Goal: Task Accomplishment & Management: Use online tool/utility

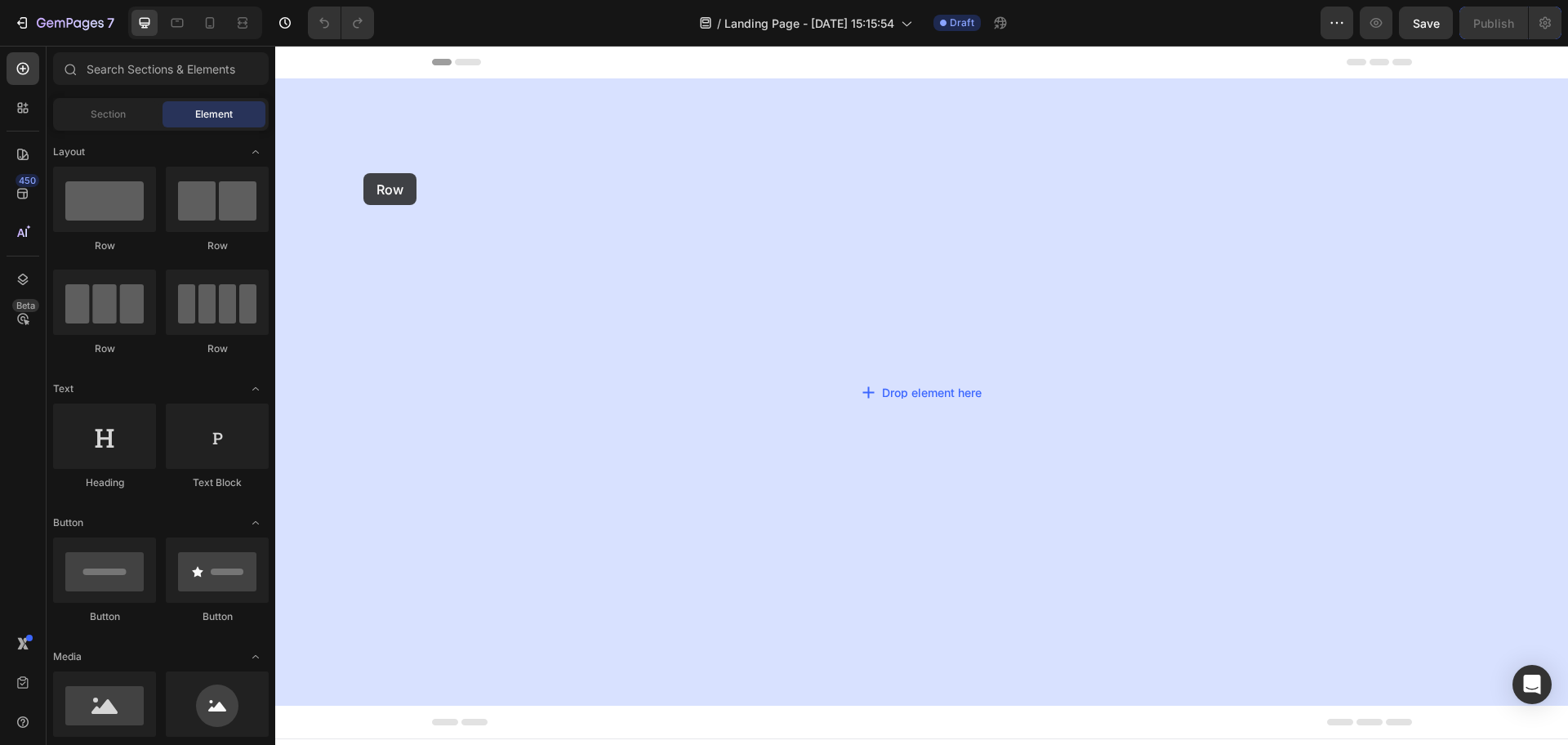
drag, startPoint x: 339, startPoint y: 232, endPoint x: 366, endPoint y: 173, distance: 64.9
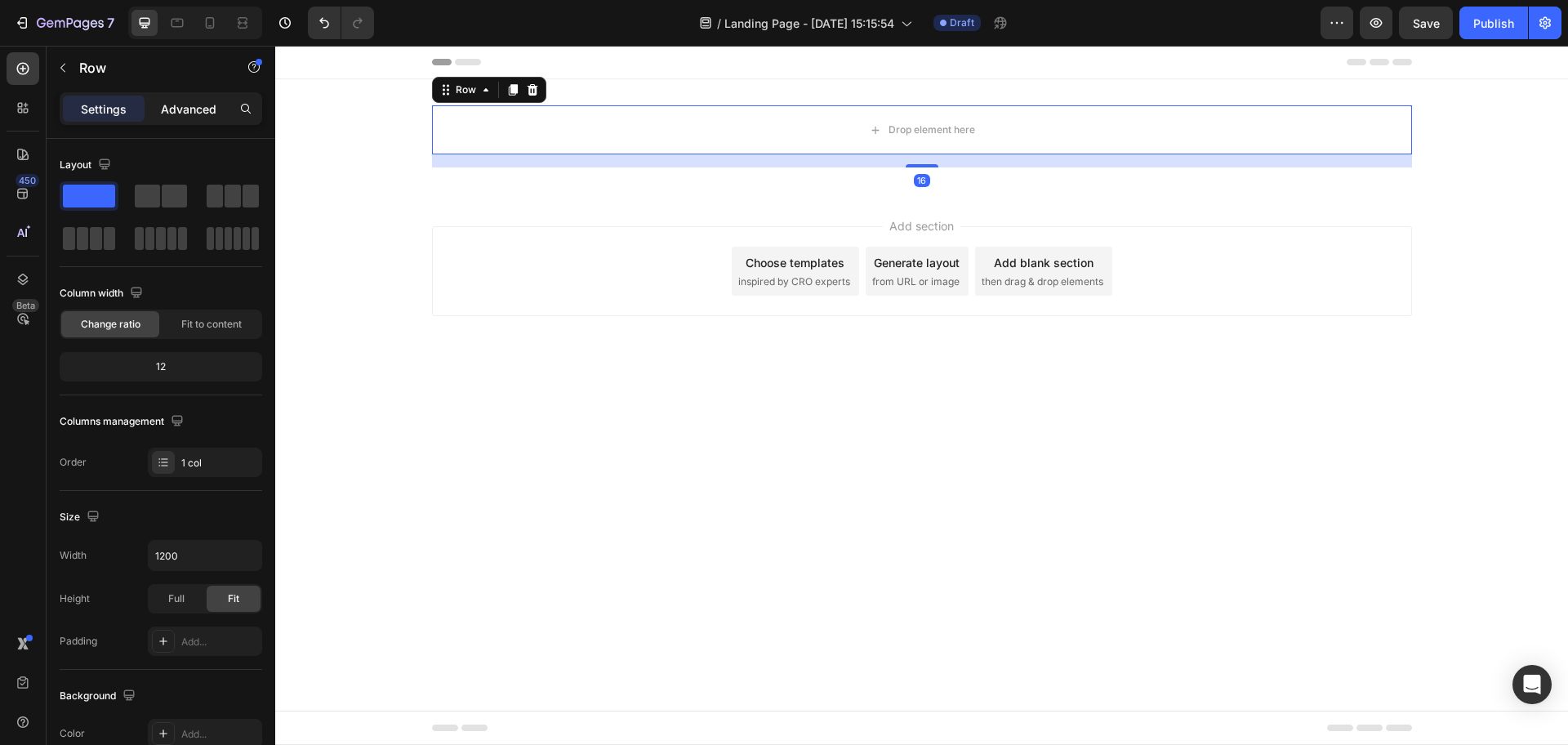
click at [208, 100] on p "Advanced" at bounding box center [189, 109] width 55 height 17
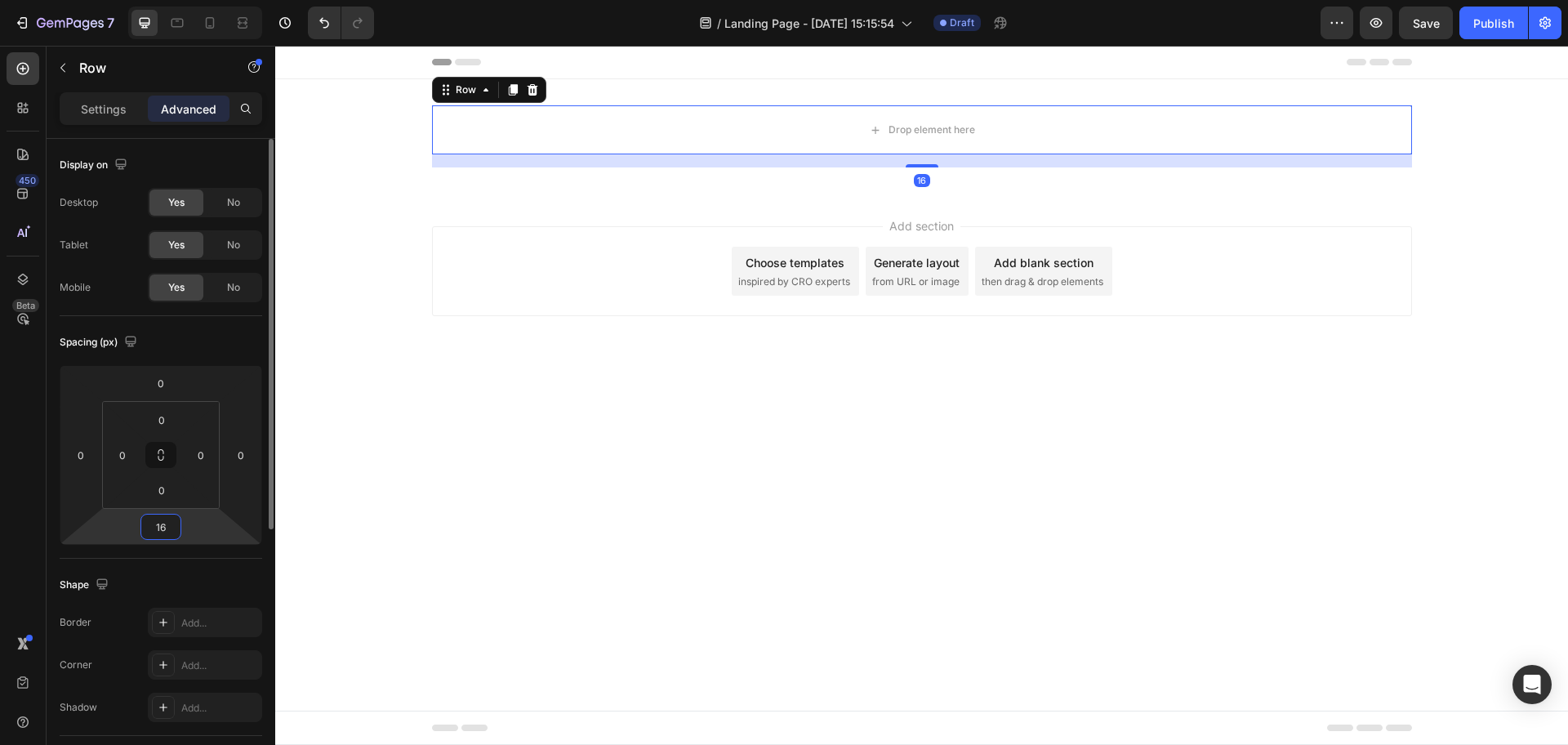
click at [167, 534] on input "16" at bounding box center [161, 527] width 33 height 24
type input "0"
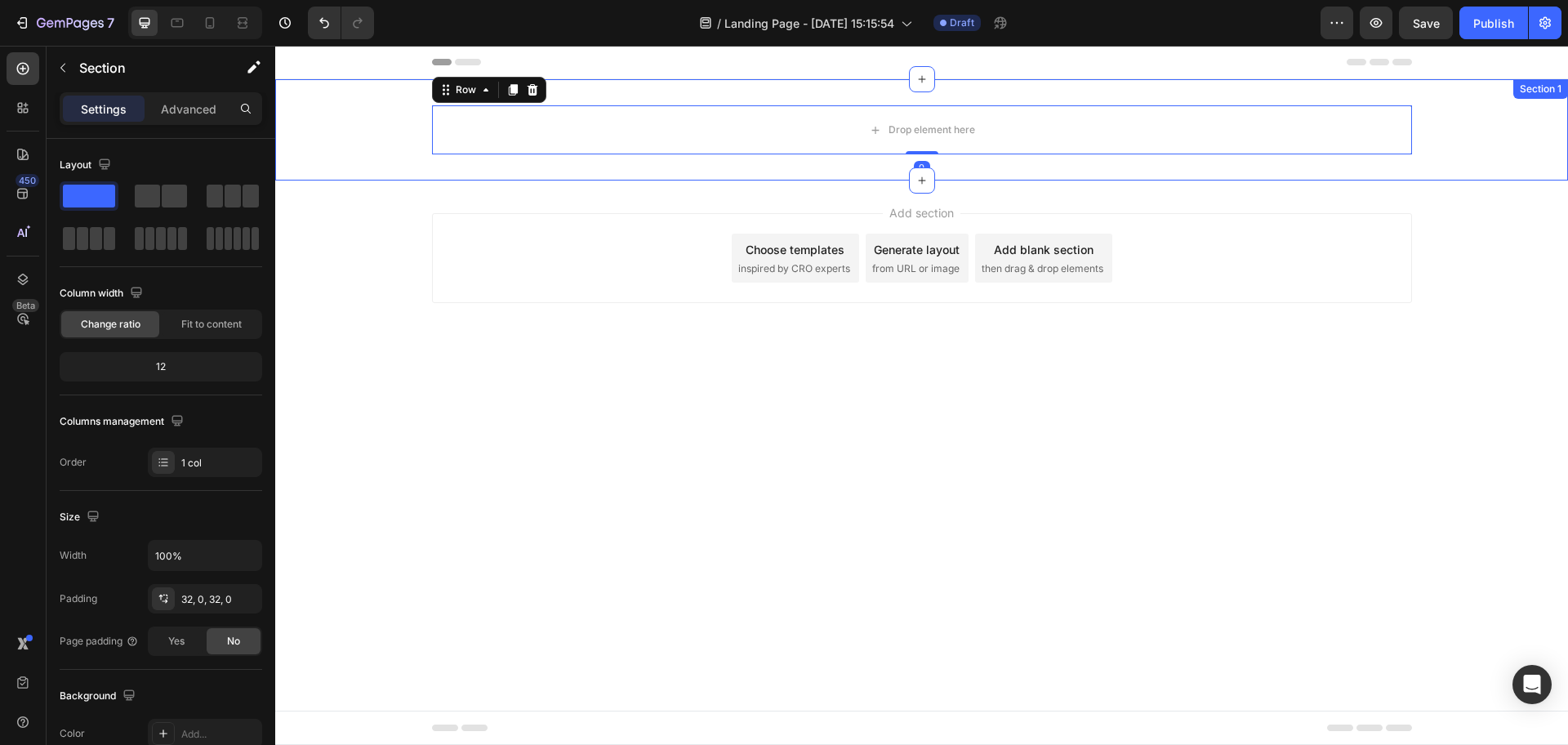
click at [378, 121] on div "Drop element here Row 0" at bounding box center [921, 130] width 1293 height 49
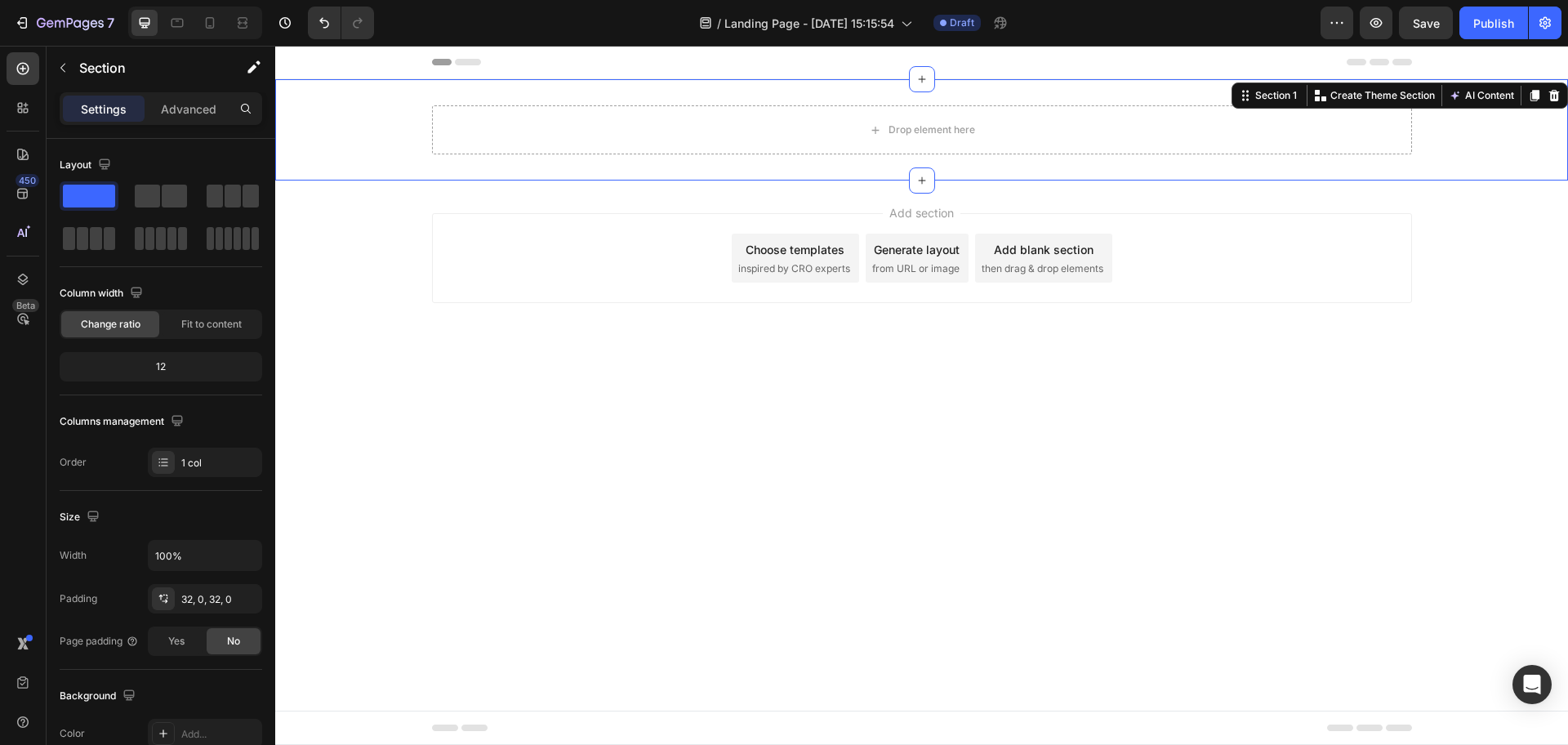
click at [199, 123] on div "Settings Advanced" at bounding box center [161, 109] width 202 height 33
click at [205, 112] on p "Advanced" at bounding box center [189, 109] width 55 height 17
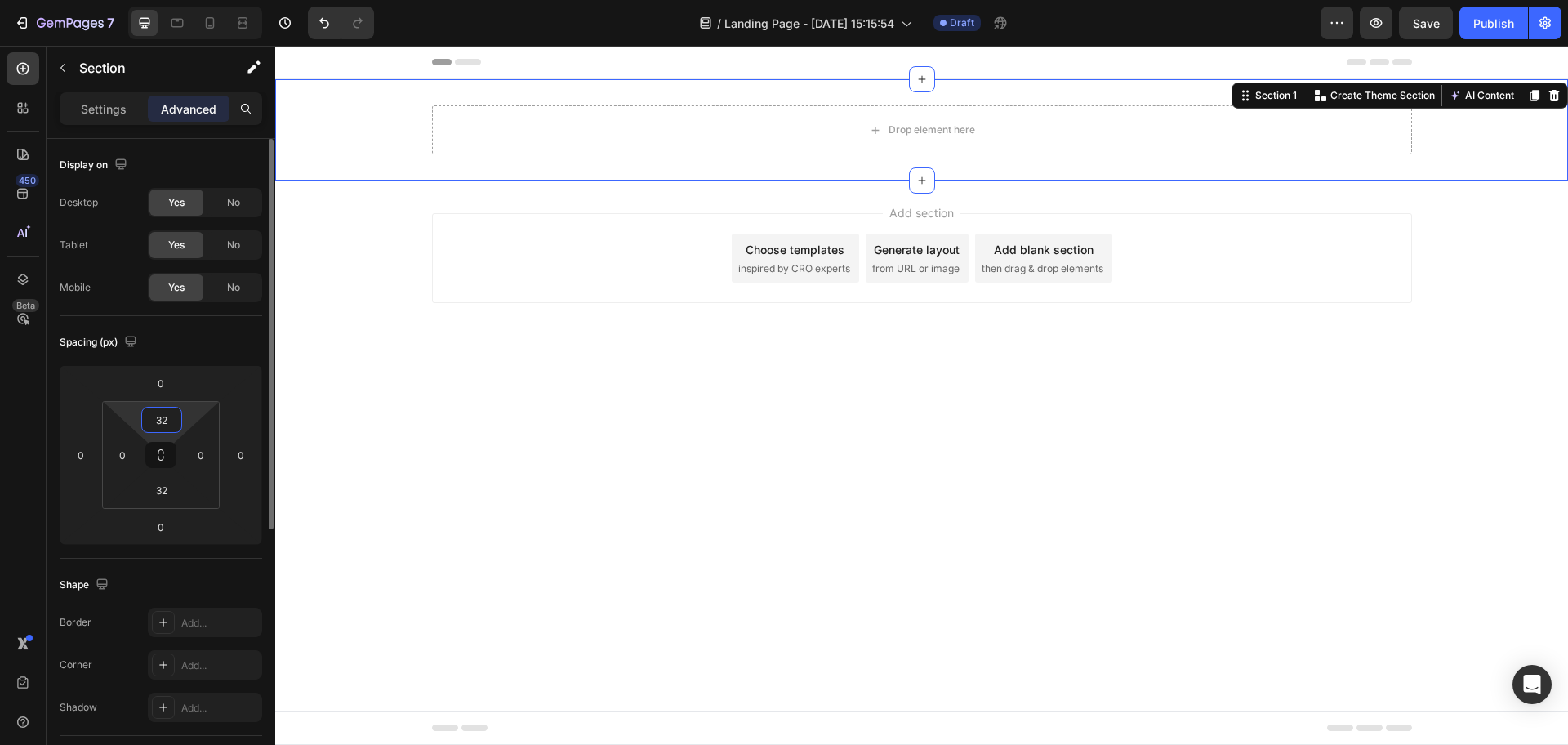
click at [163, 425] on input "32" at bounding box center [162, 420] width 33 height 24
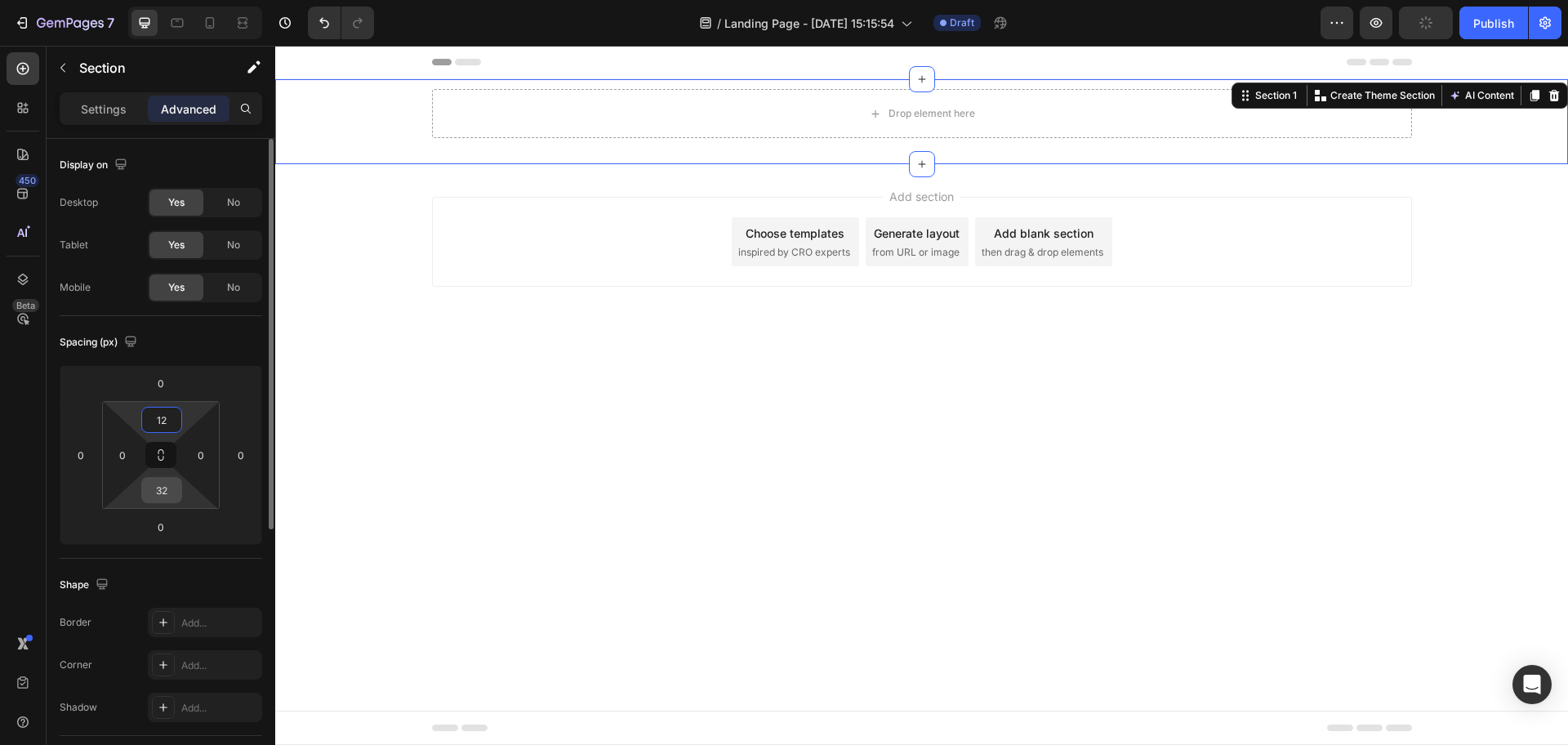
type input "12"
click at [155, 490] on input "32" at bounding box center [162, 490] width 33 height 24
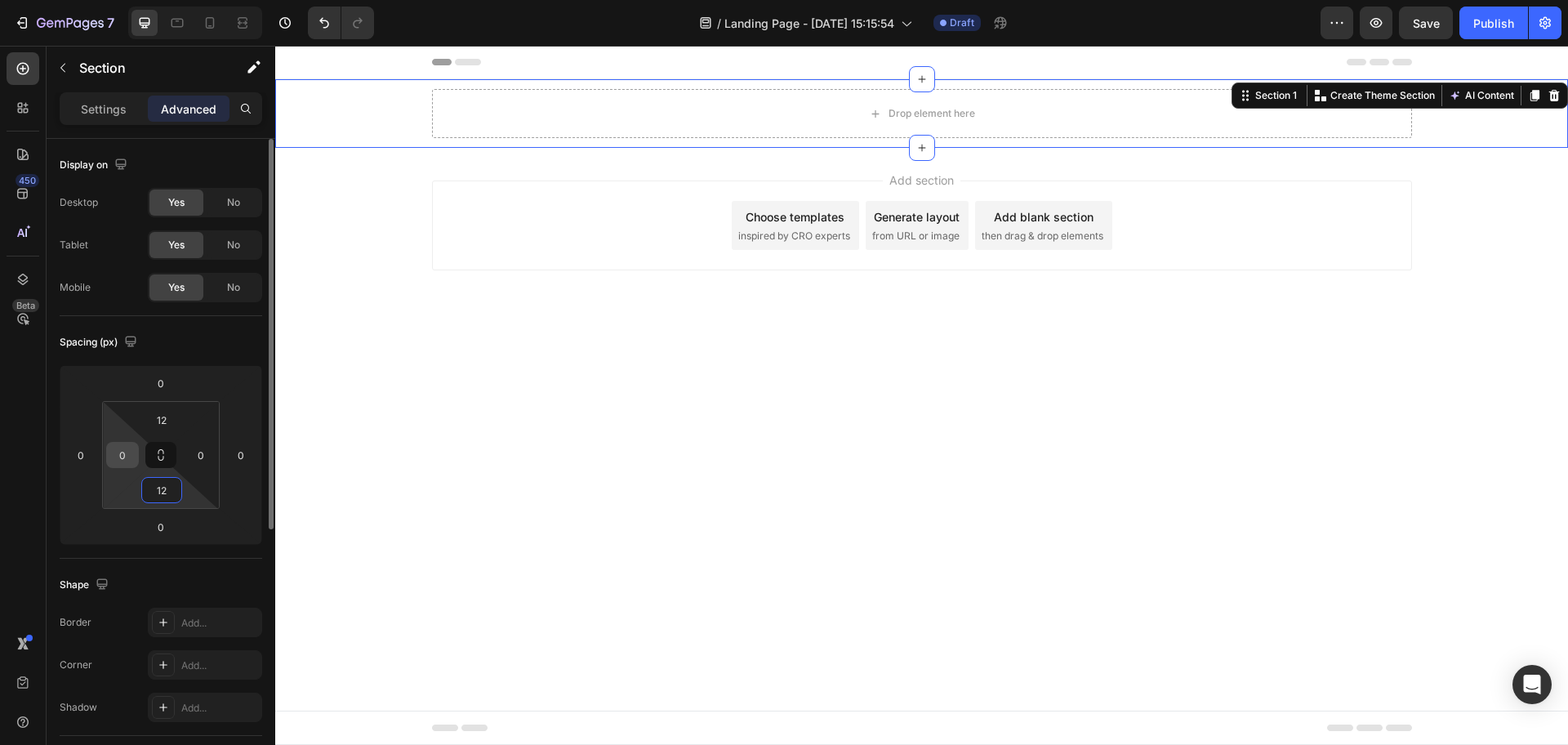
type input "12"
click at [129, 459] on input "0" at bounding box center [122, 455] width 24 height 24
type input "10"
click at [206, 464] on input "0" at bounding box center [201, 455] width 24 height 24
type input "10"
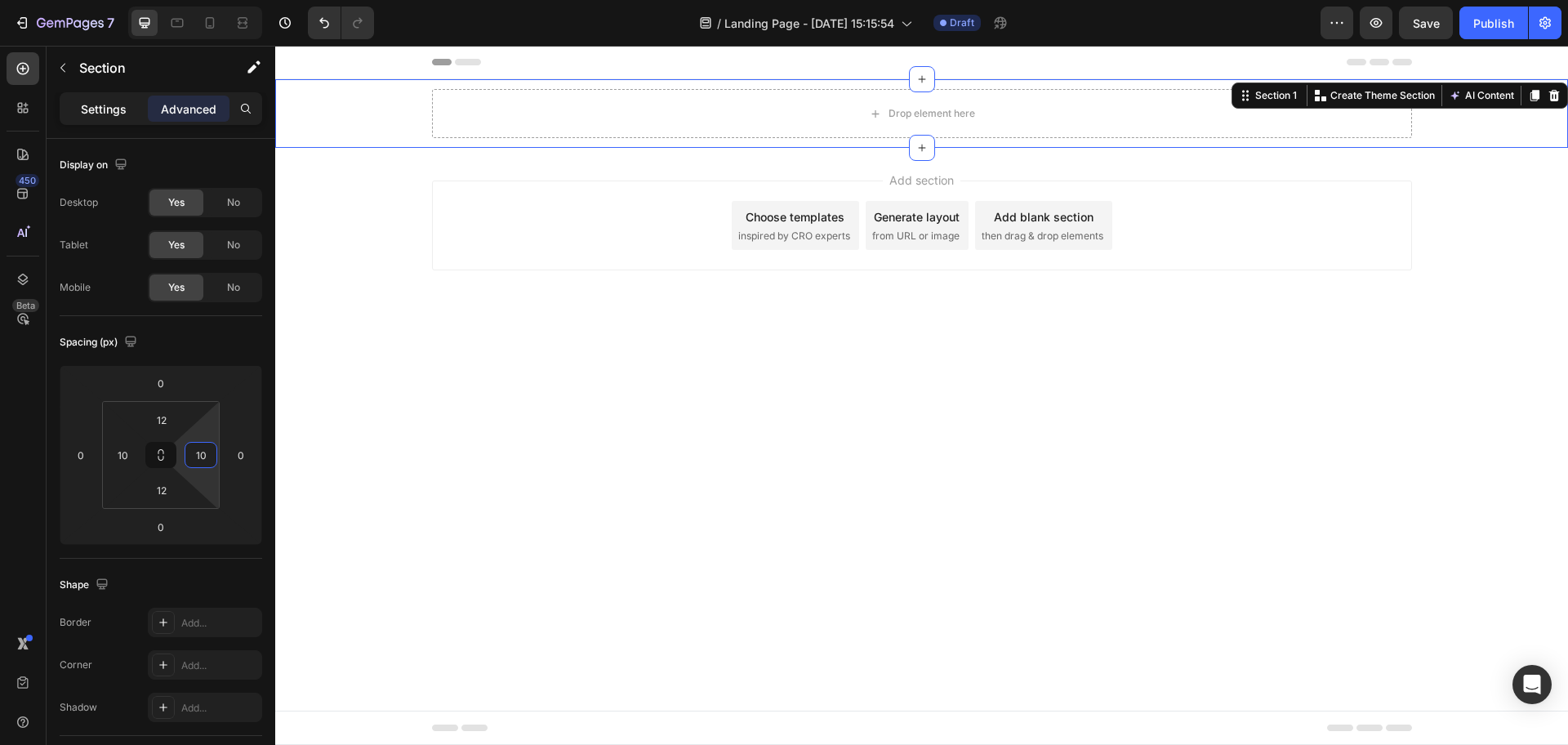
click at [118, 105] on p "Settings" at bounding box center [103, 109] width 46 height 17
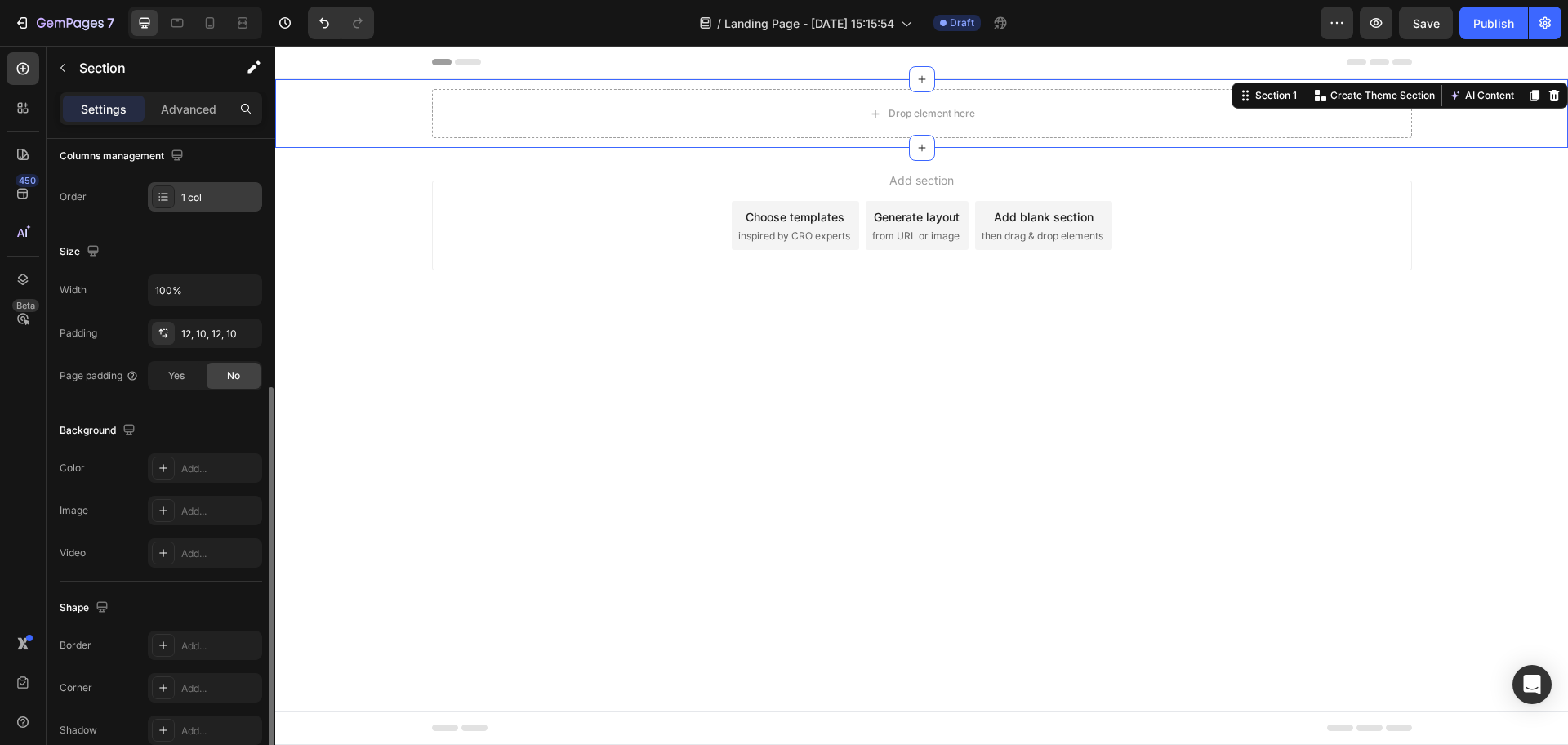
scroll to position [344, 0]
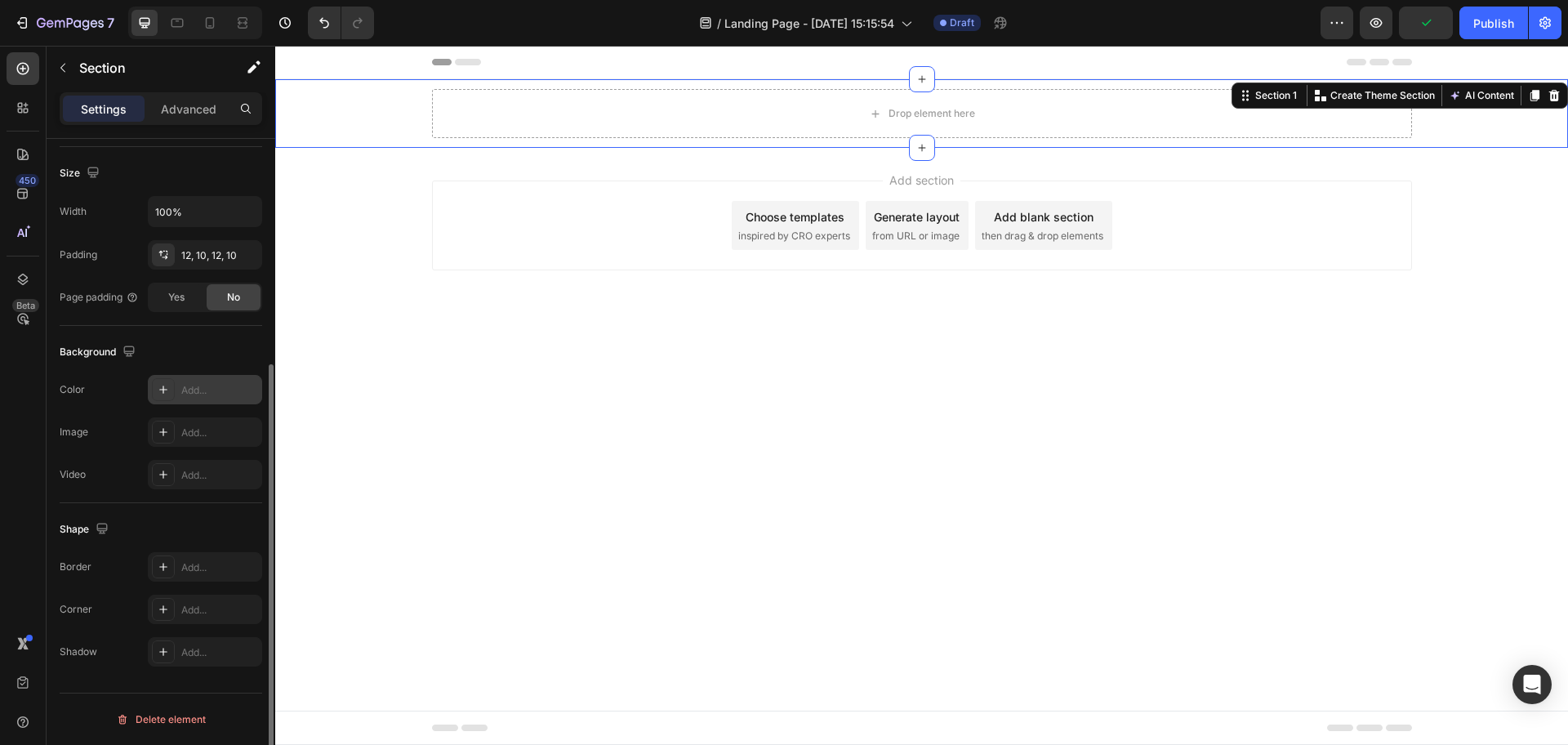
click at [198, 389] on div "Add..." at bounding box center [220, 390] width 77 height 15
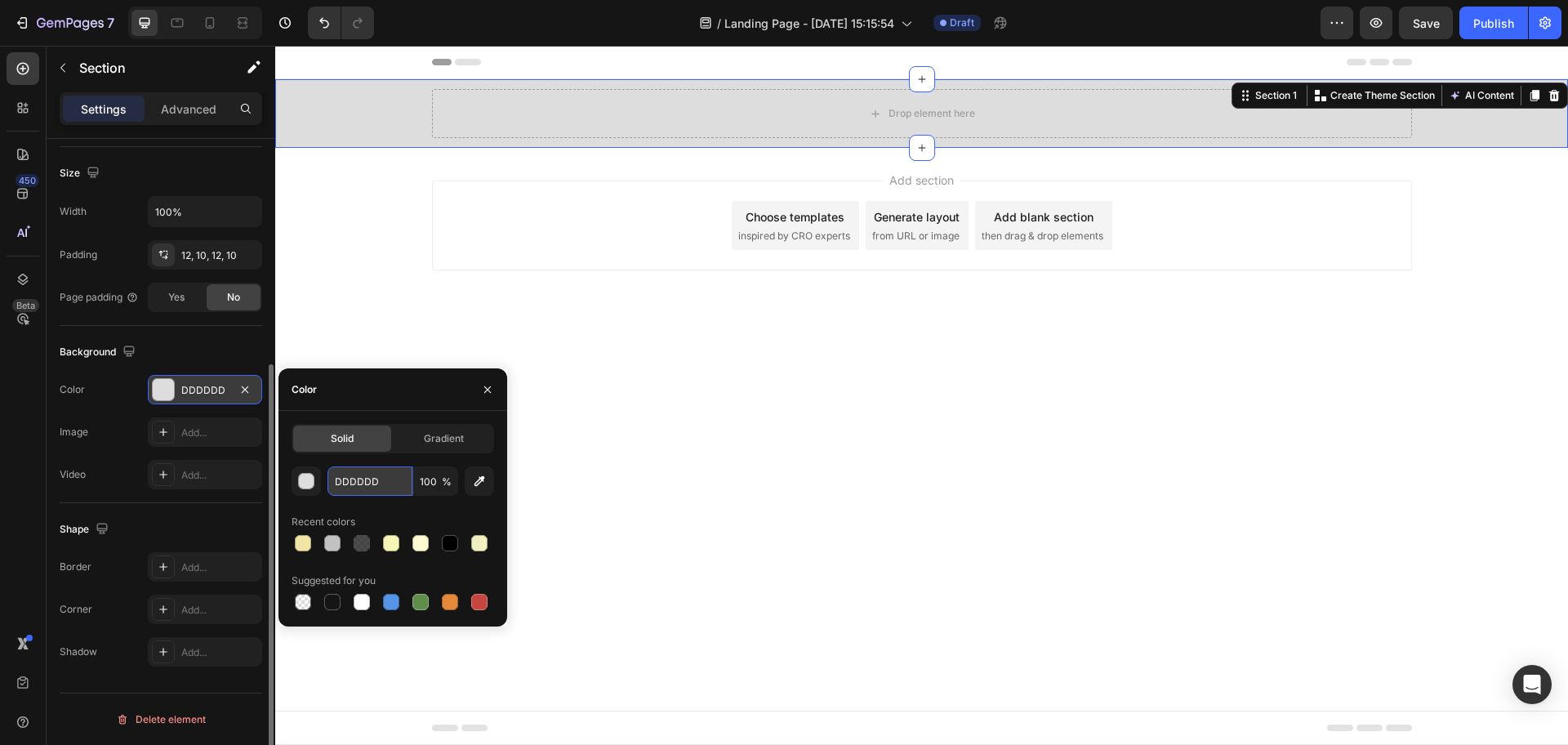
click at [381, 491] on input "DDDDDD" at bounding box center [370, 481] width 85 height 29
paste input "rgb(37, 42, 50)"
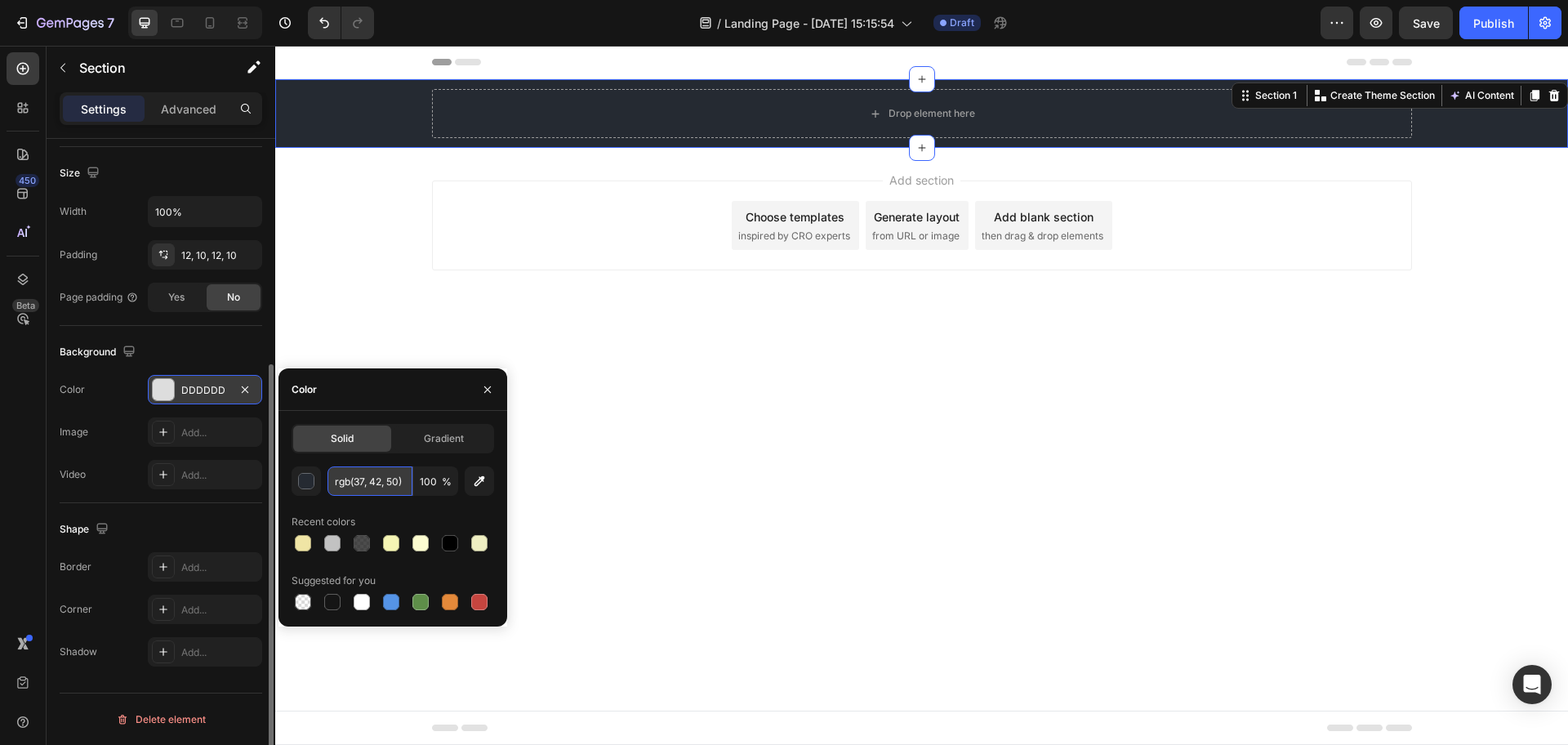
type input "252A32"
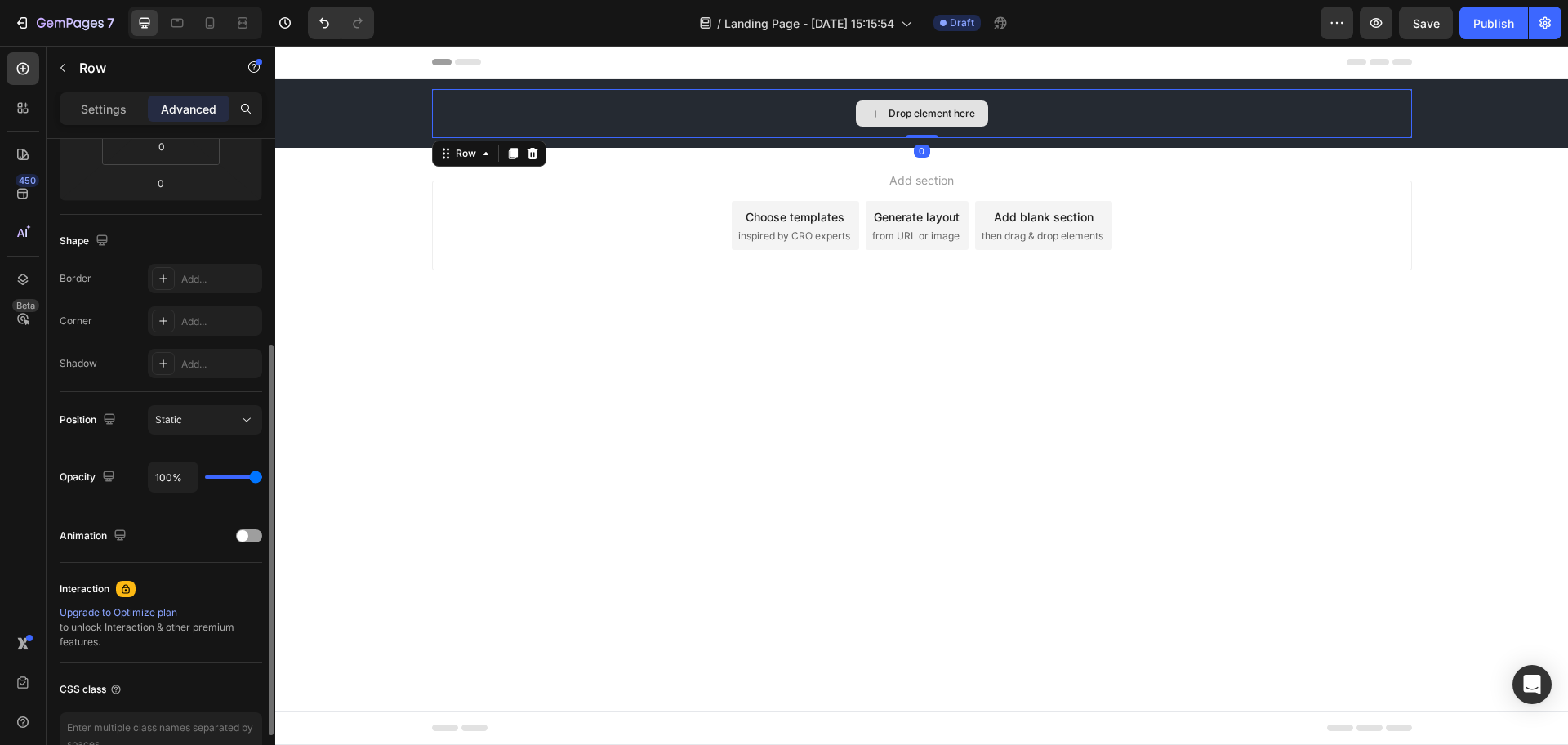
scroll to position [0, 0]
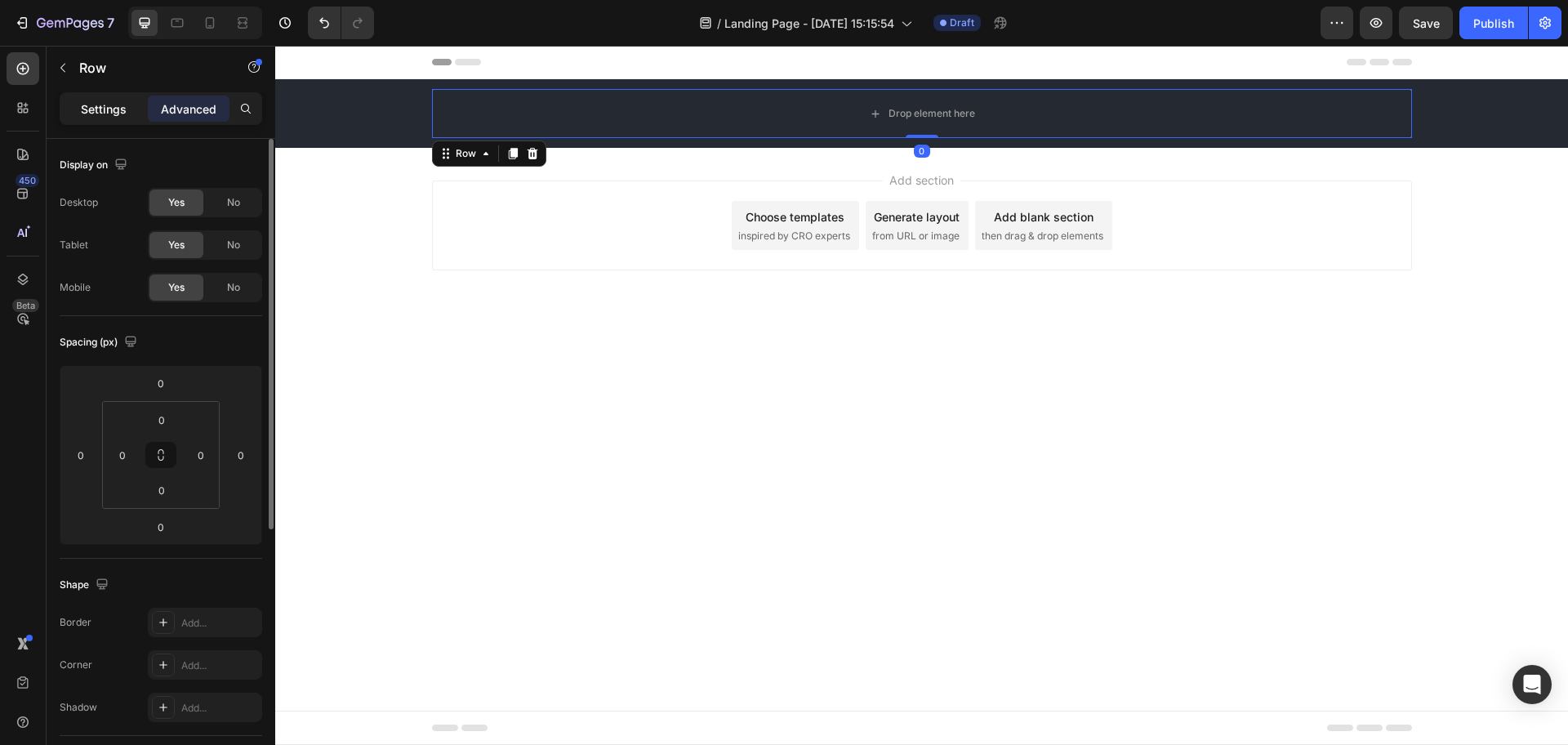
click at [93, 114] on p "Settings" at bounding box center [103, 109] width 46 height 17
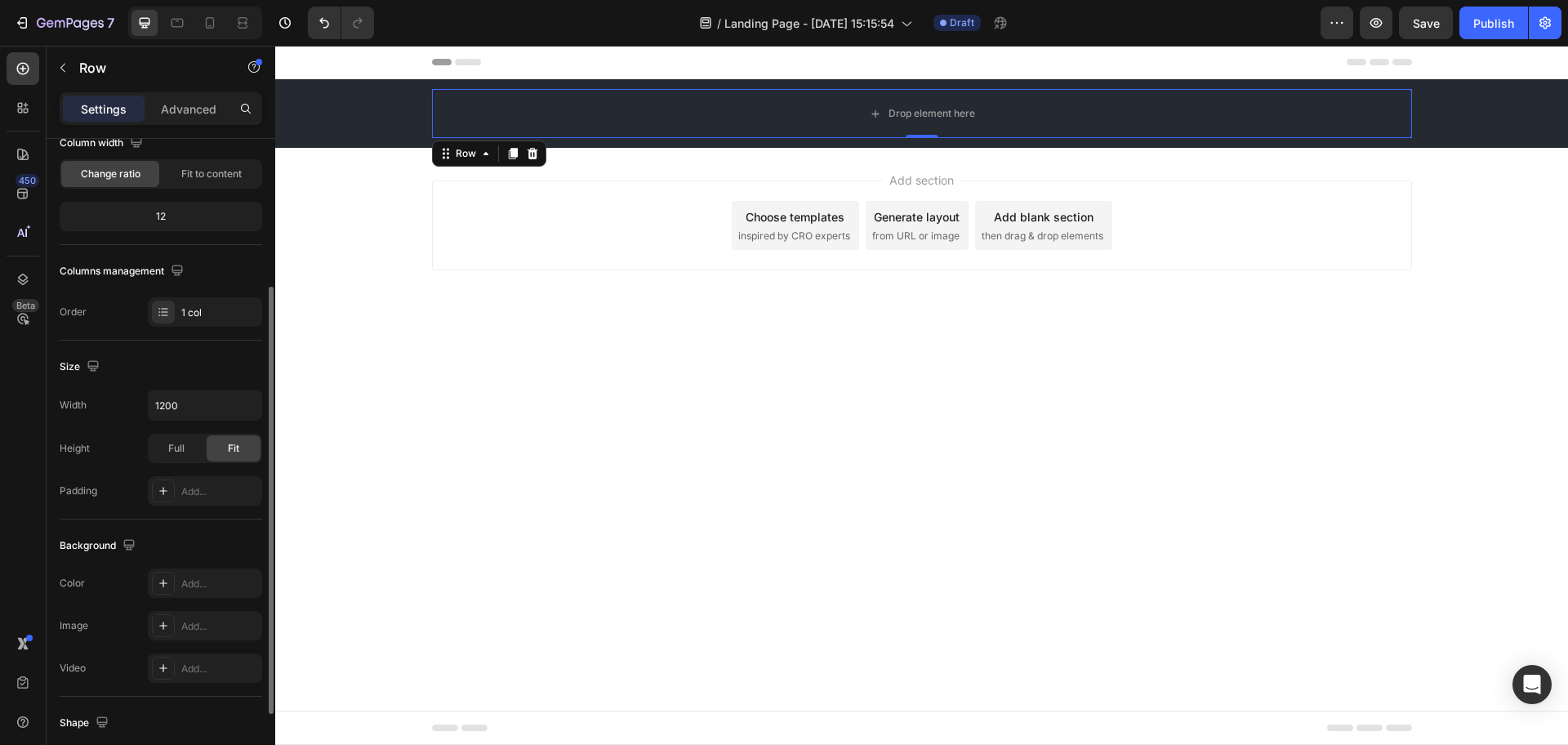
scroll to position [182, 0]
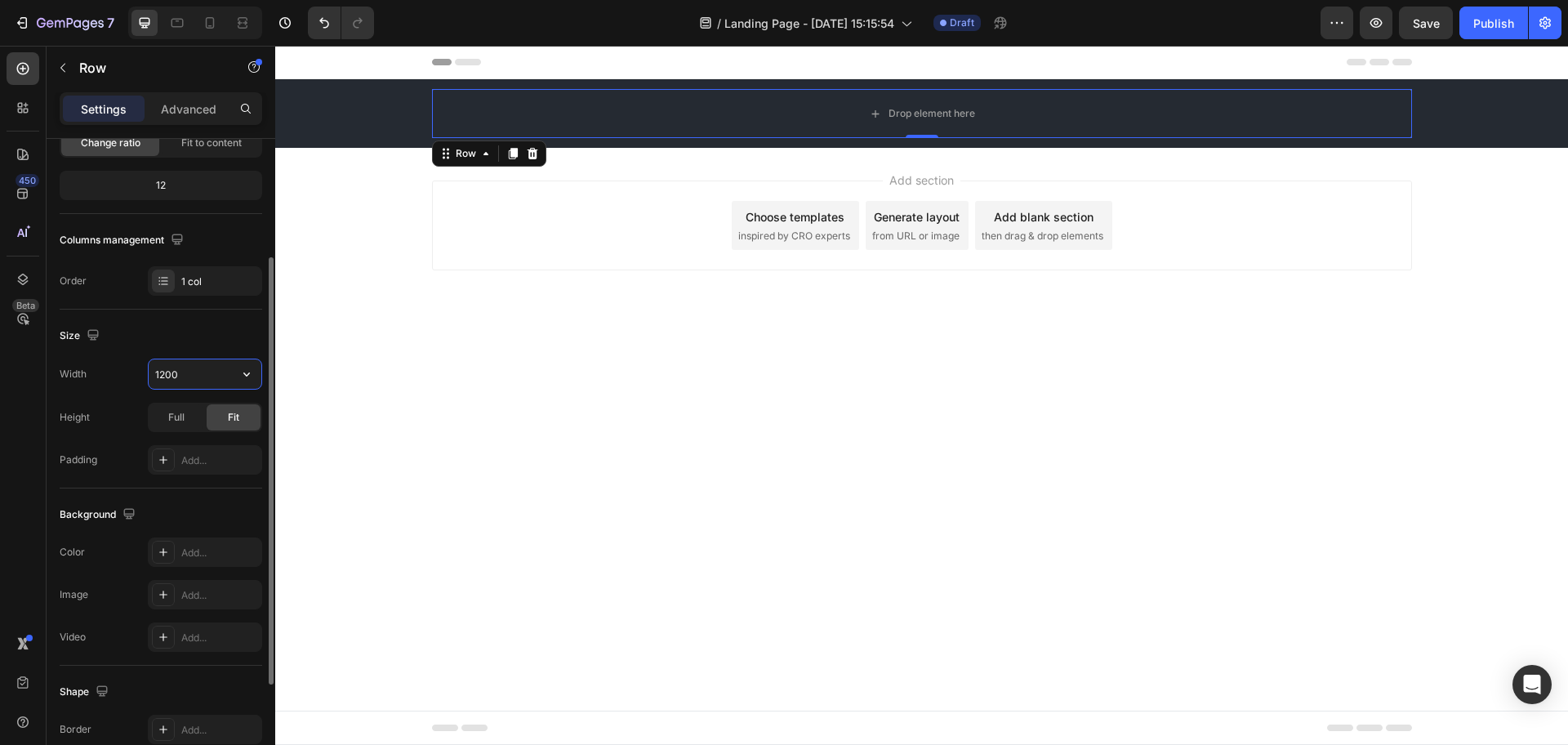
click at [215, 380] on input "1200" at bounding box center [205, 375] width 112 height 29
type input "1170"
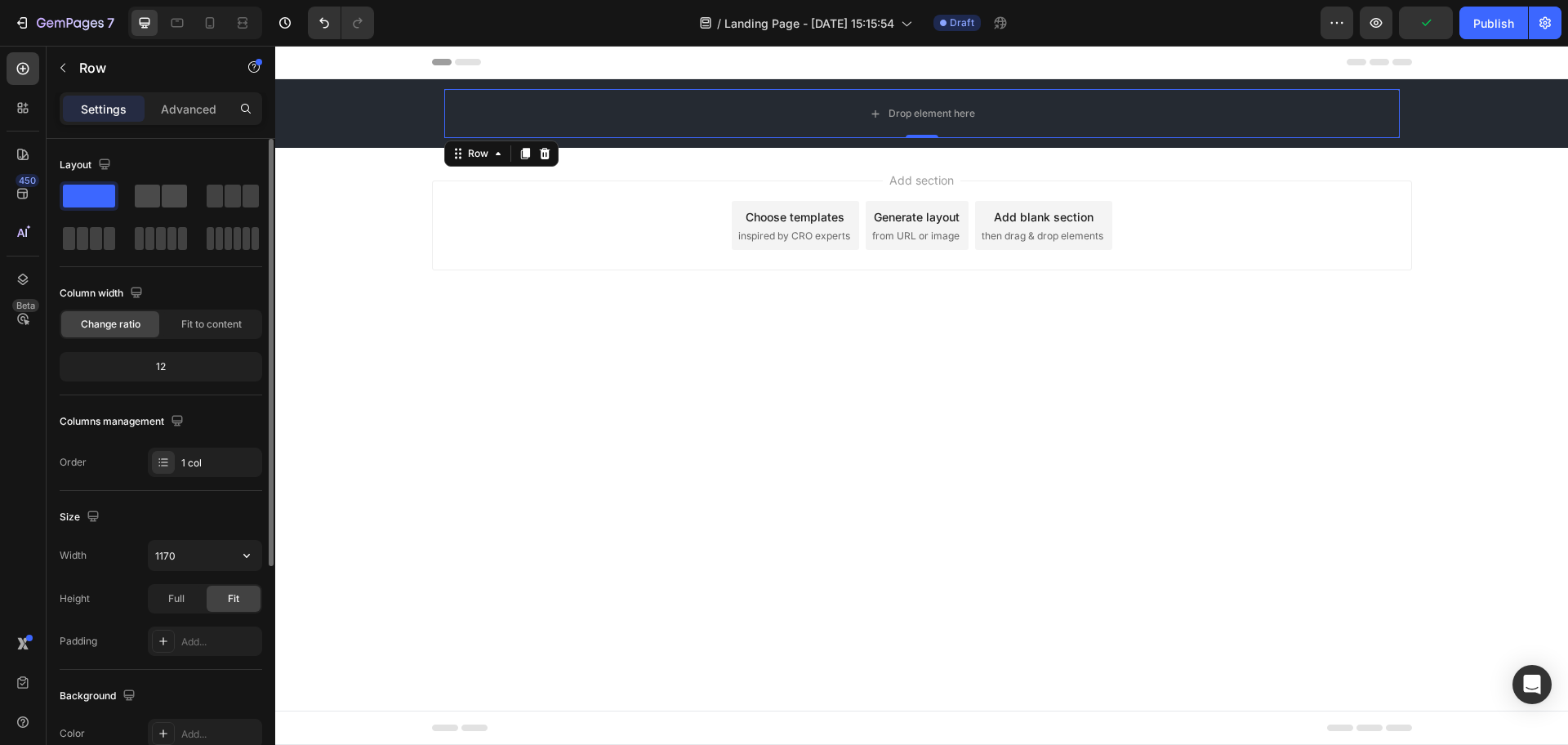
click at [164, 191] on span at bounding box center [174, 196] width 25 height 22
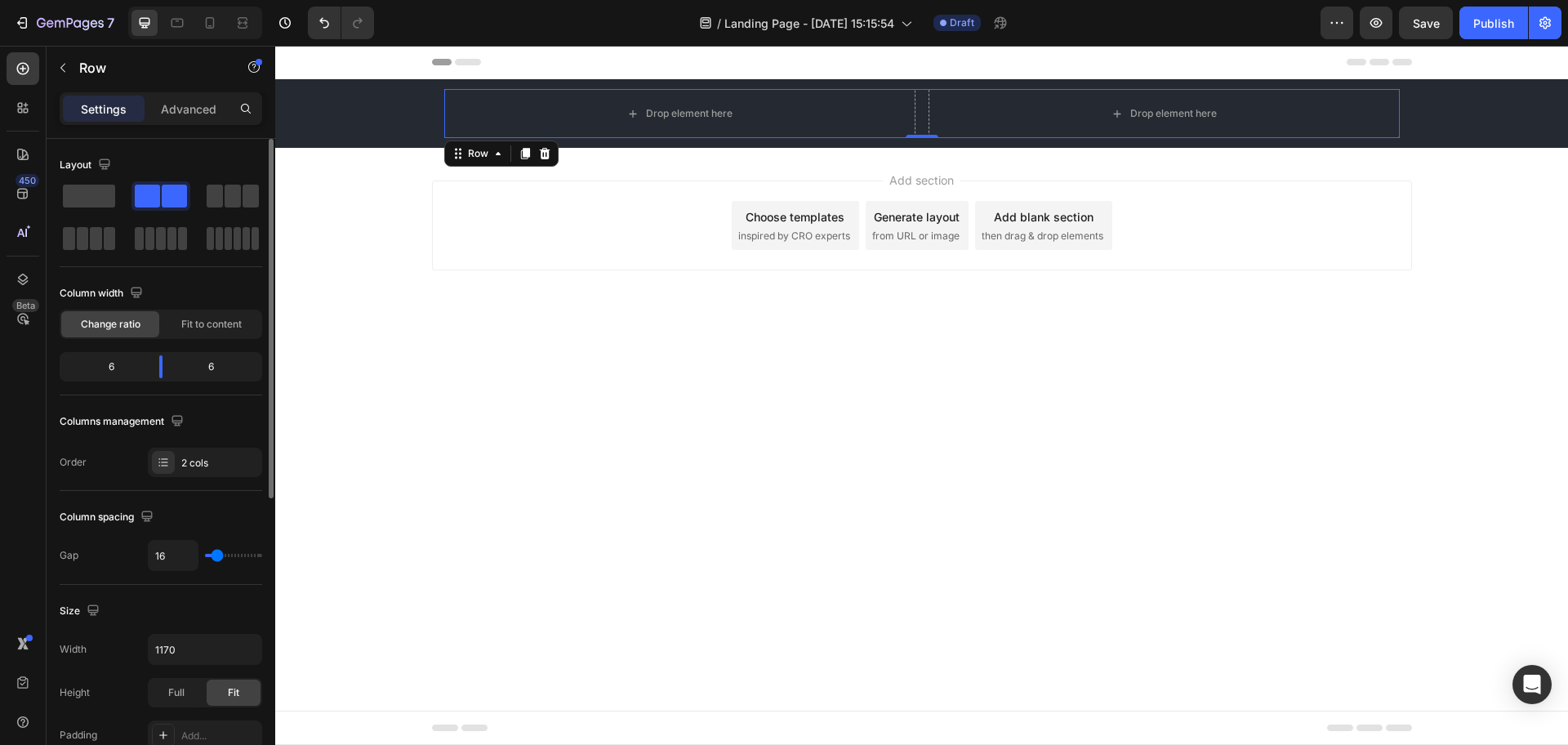
type input "4"
type input "0"
drag, startPoint x: 215, startPoint y: 554, endPoint x: 175, endPoint y: 563, distance: 41.0
type input "0"
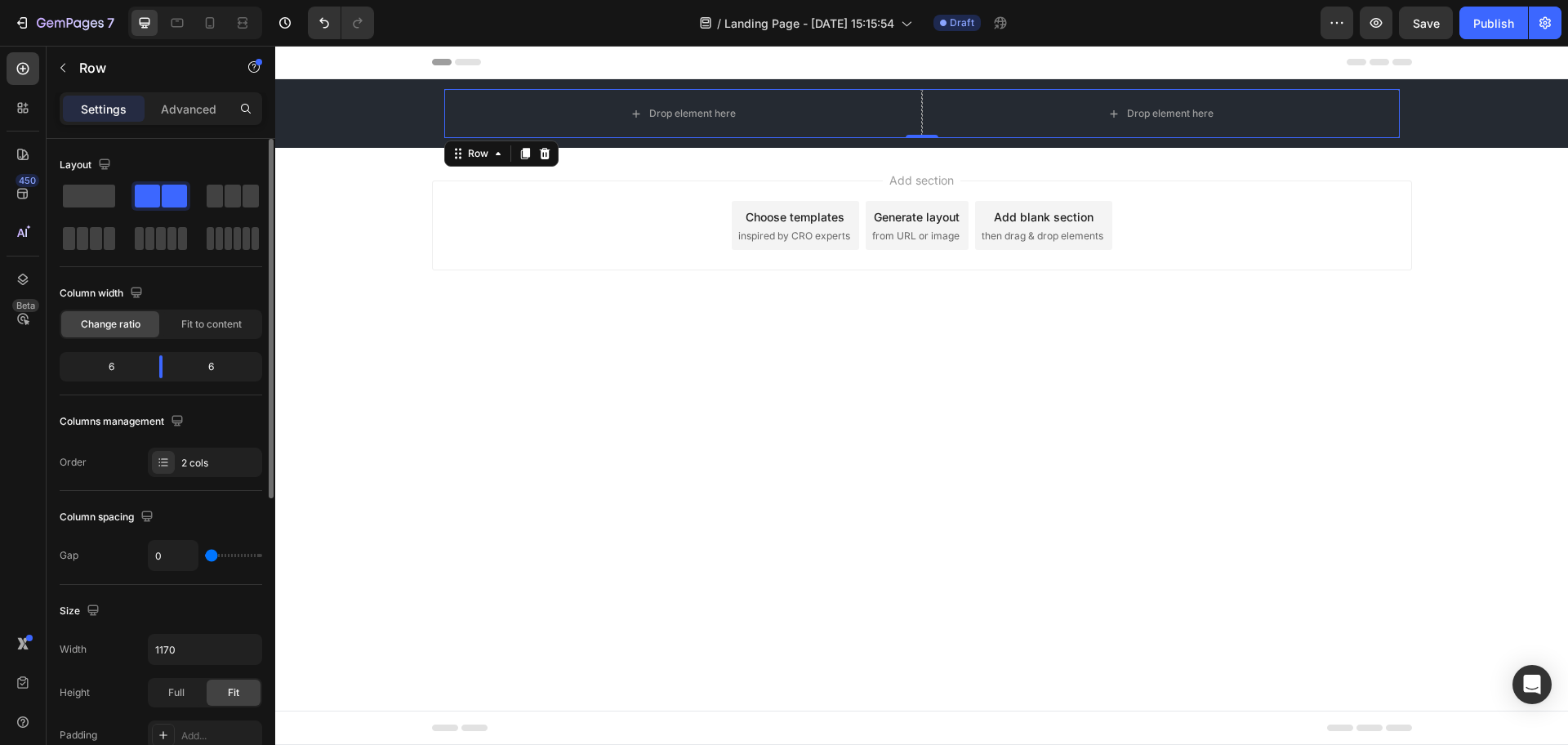
click at [205, 557] on input "range" at bounding box center [234, 556] width 57 height 3
click at [15, 61] on icon at bounding box center [22, 68] width 16 height 16
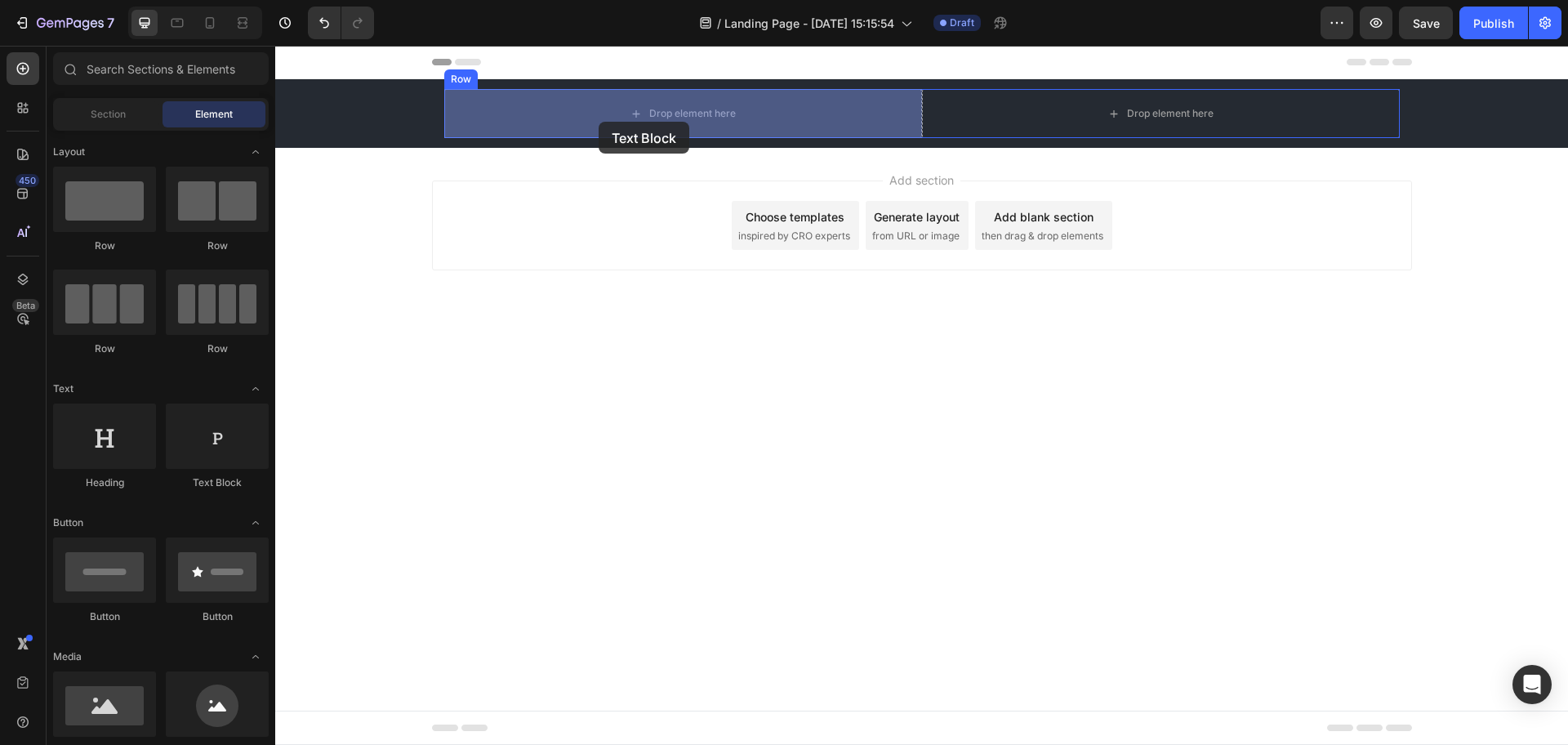
drag, startPoint x: 512, startPoint y: 501, endPoint x: 599, endPoint y: 122, distance: 388.9
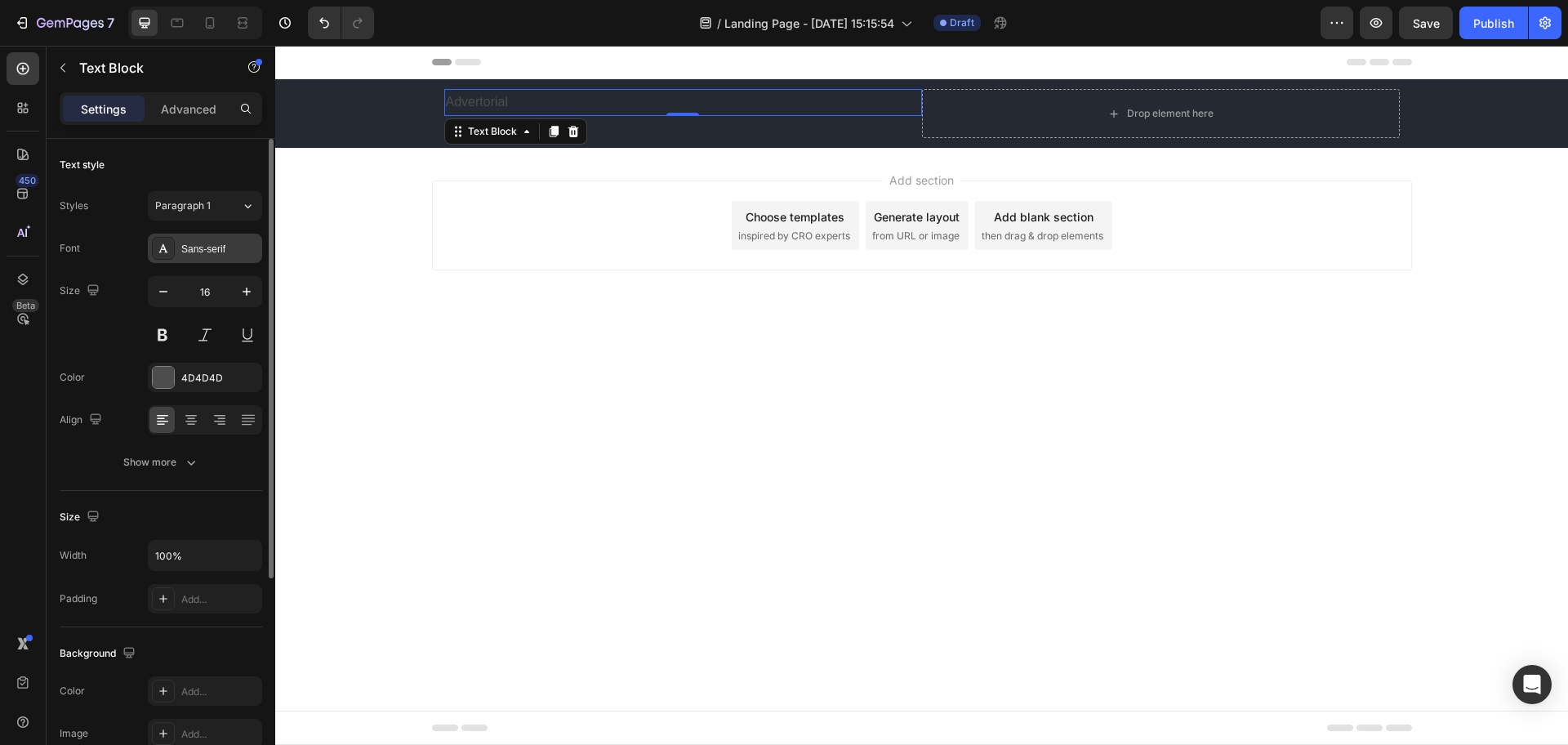
click at [194, 249] on div "Sans-serif" at bounding box center [220, 249] width 77 height 15
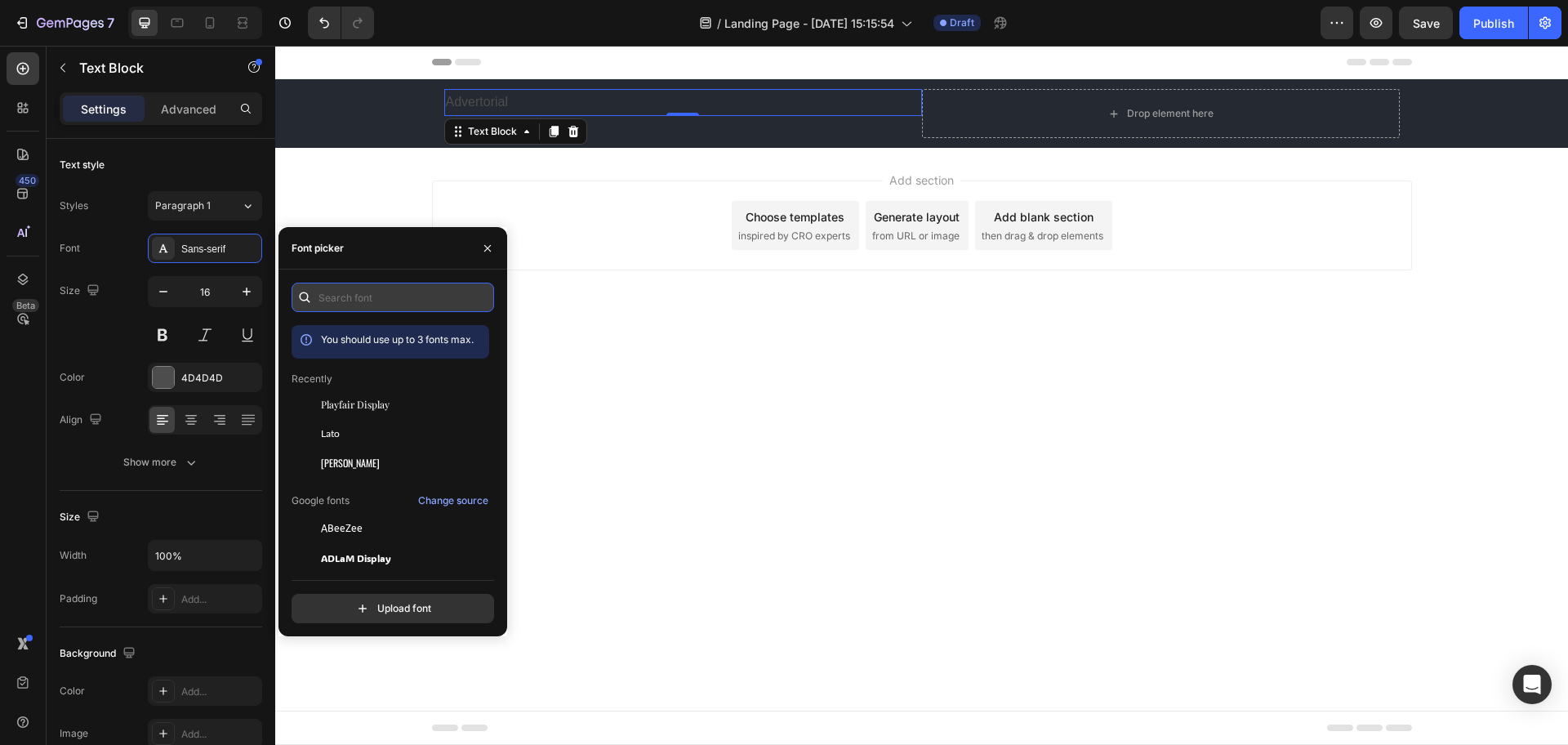
click at [335, 293] on input "text" at bounding box center [393, 298] width 202 height 29
click at [335, 429] on span "Lato" at bounding box center [330, 434] width 19 height 15
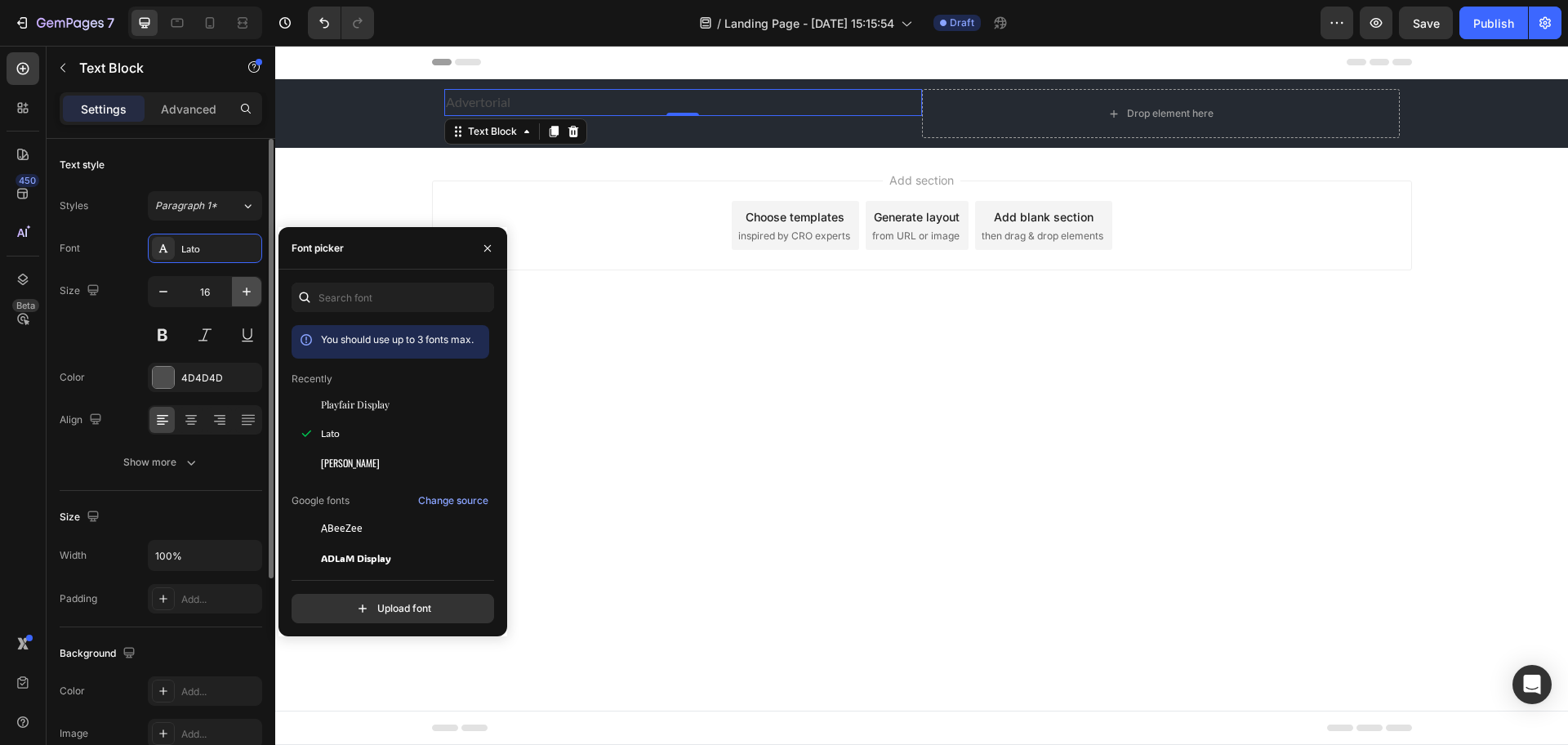
click at [251, 301] on button "button" at bounding box center [246, 292] width 29 height 29
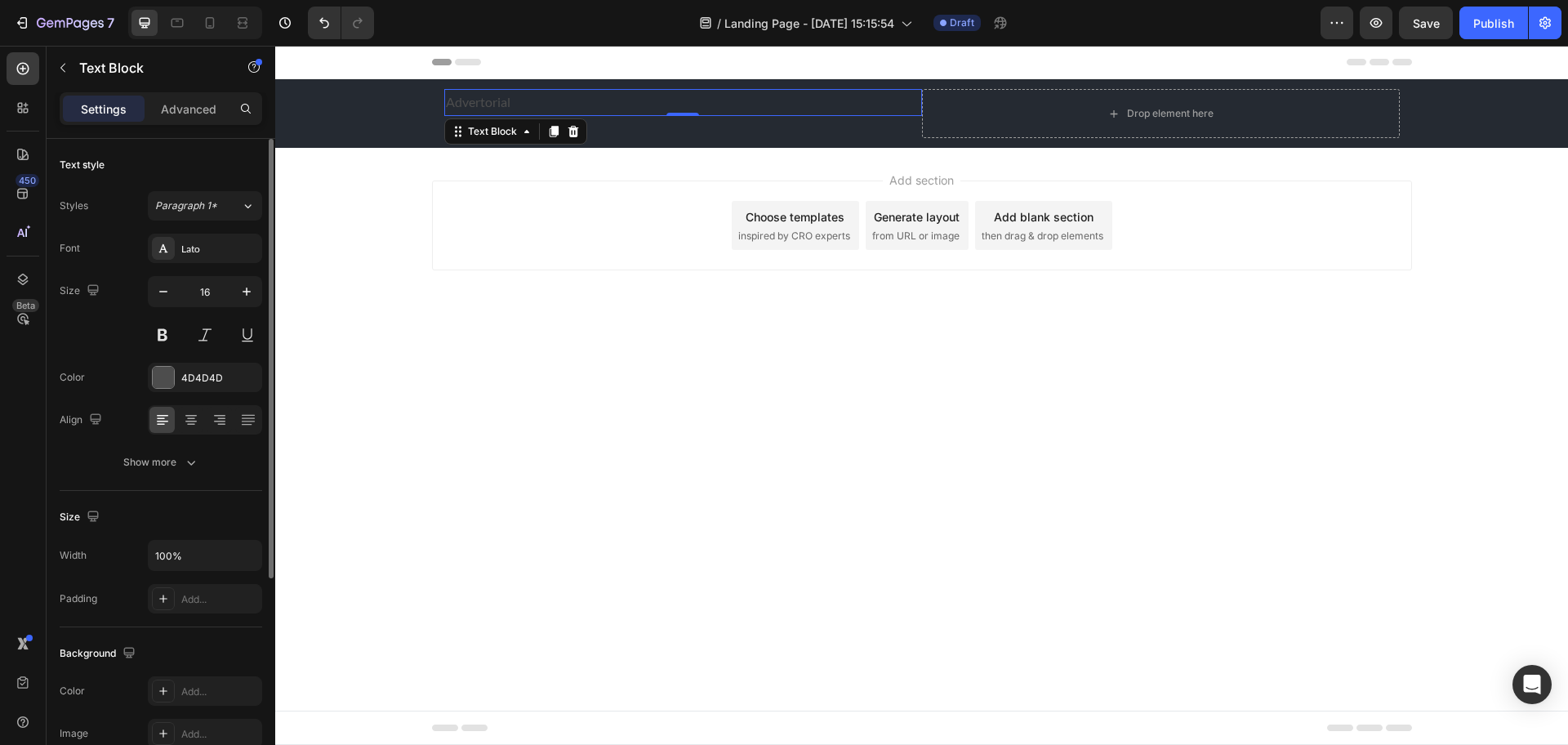
type input "17"
click at [183, 463] on icon "button" at bounding box center [191, 462] width 16 height 16
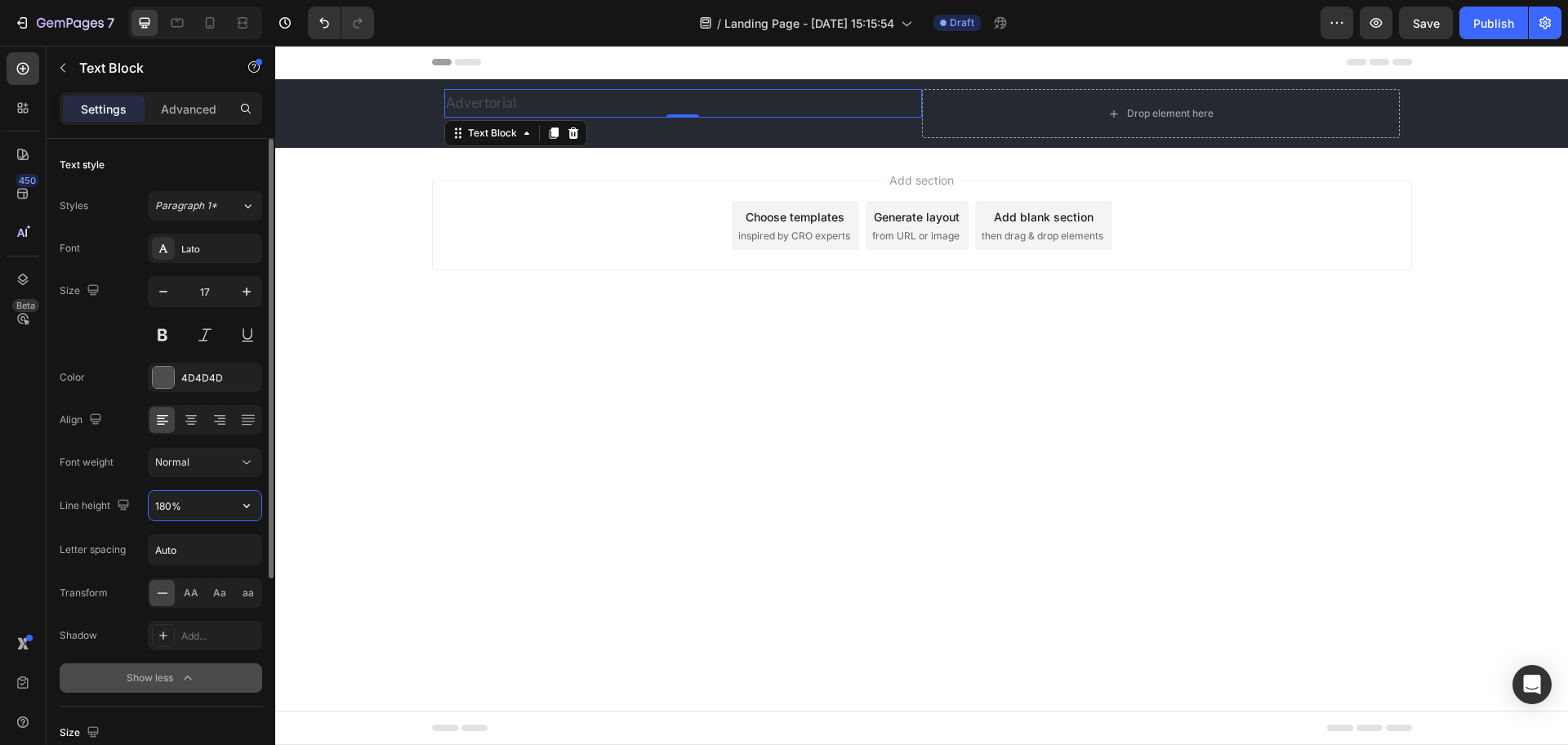
click at [193, 501] on input "180%" at bounding box center [205, 506] width 112 height 29
type input "17"
click at [216, 456] on div "Normal" at bounding box center [196, 462] width 83 height 15
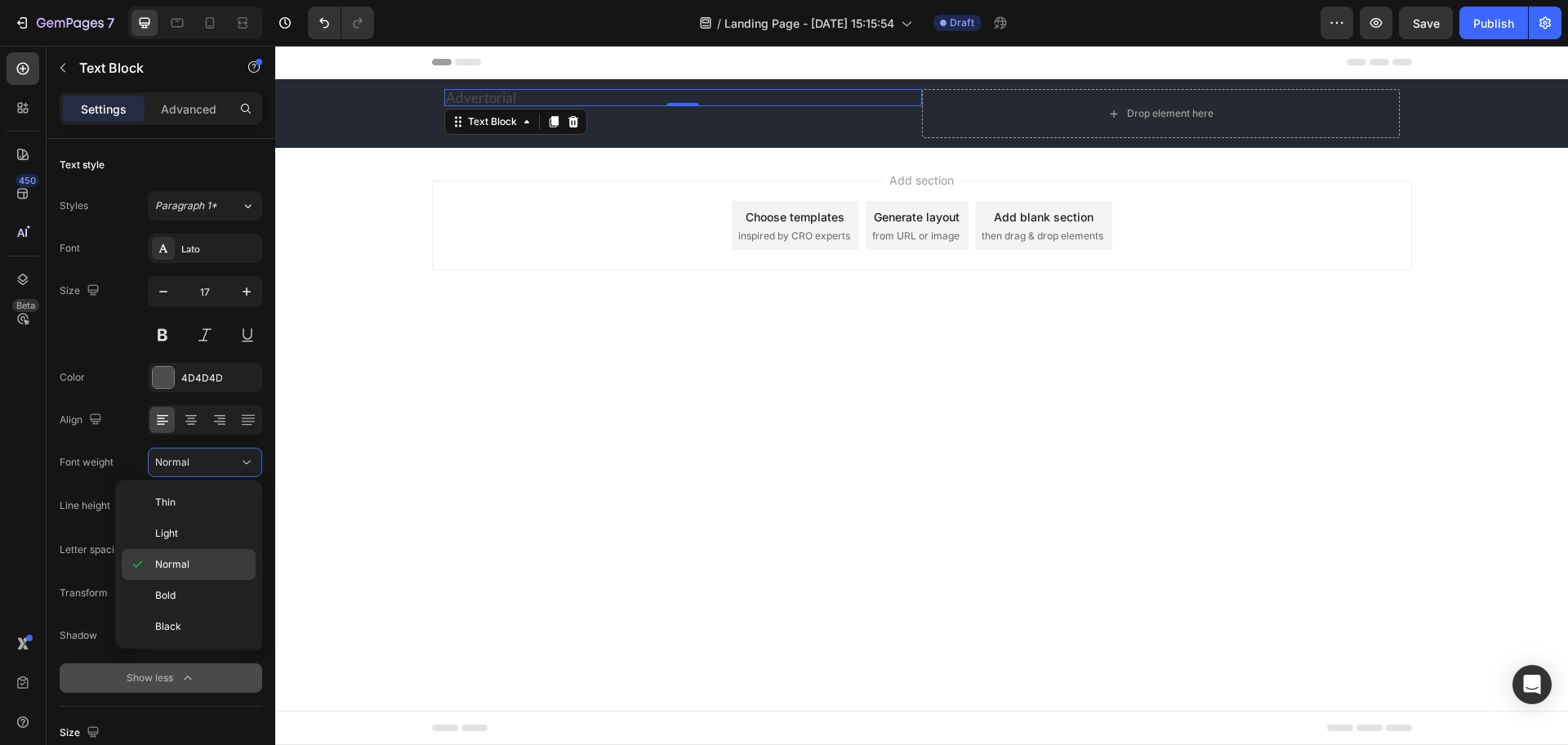
click at [189, 566] on p "Normal" at bounding box center [202, 564] width 93 height 15
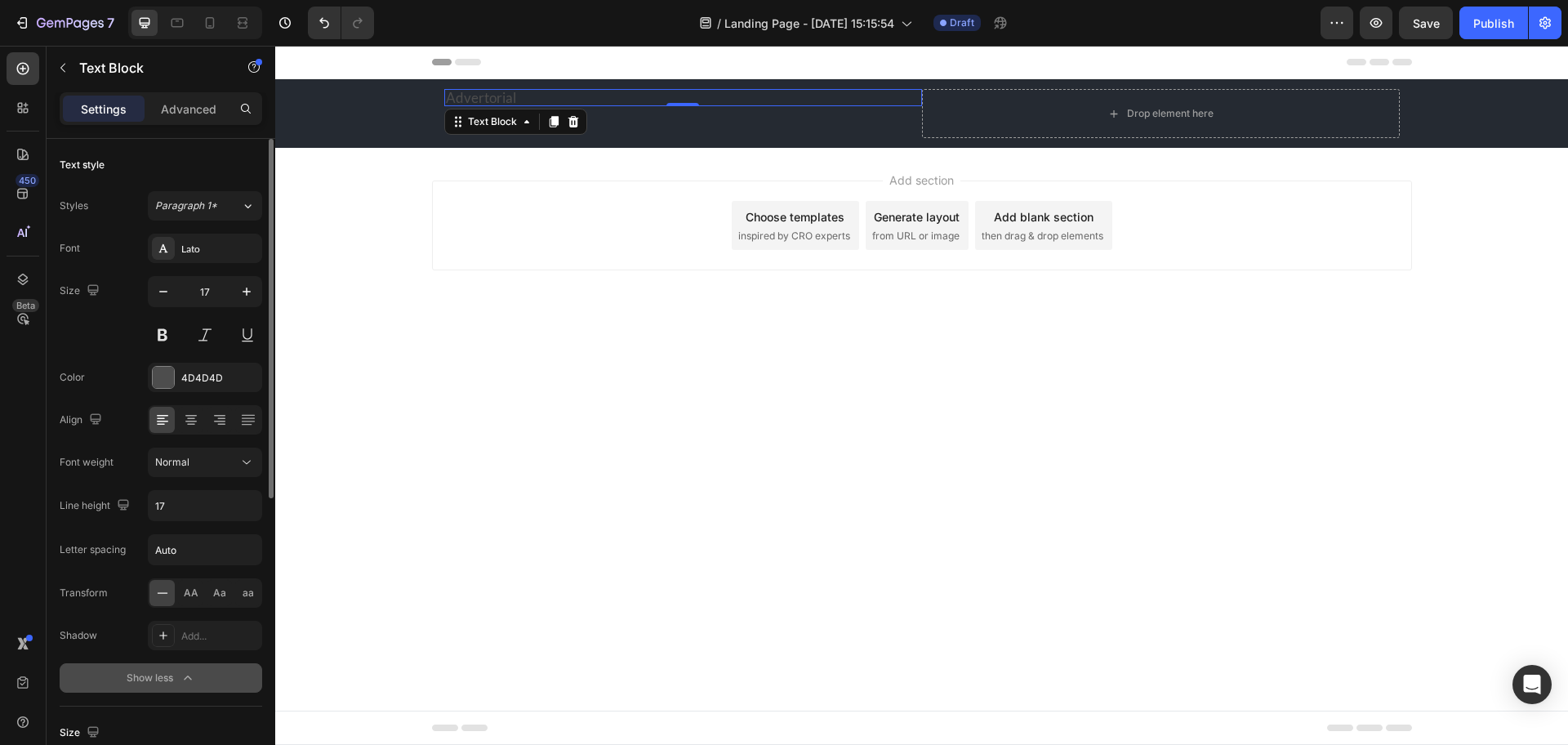
click at [203, 361] on div "Font Lato Size 17 Color 4D4D4D Align Font weight Normal Line height 17 Letter s…" at bounding box center [161, 463] width 202 height 459
click at [203, 371] on div "4D4D4D" at bounding box center [205, 378] width 48 height 15
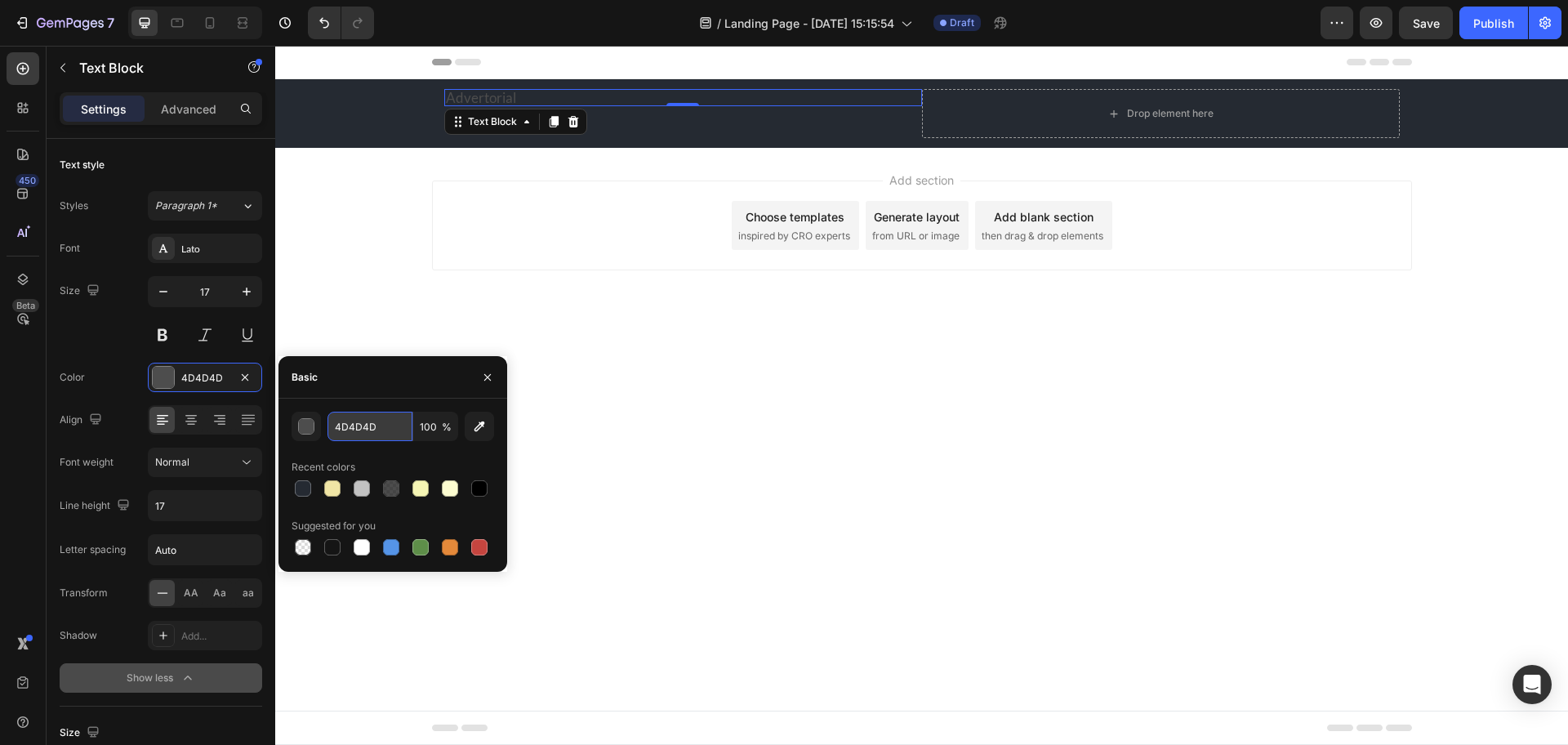
click at [390, 426] on input "4D4D4D" at bounding box center [370, 427] width 85 height 29
type input "FFFFFF"
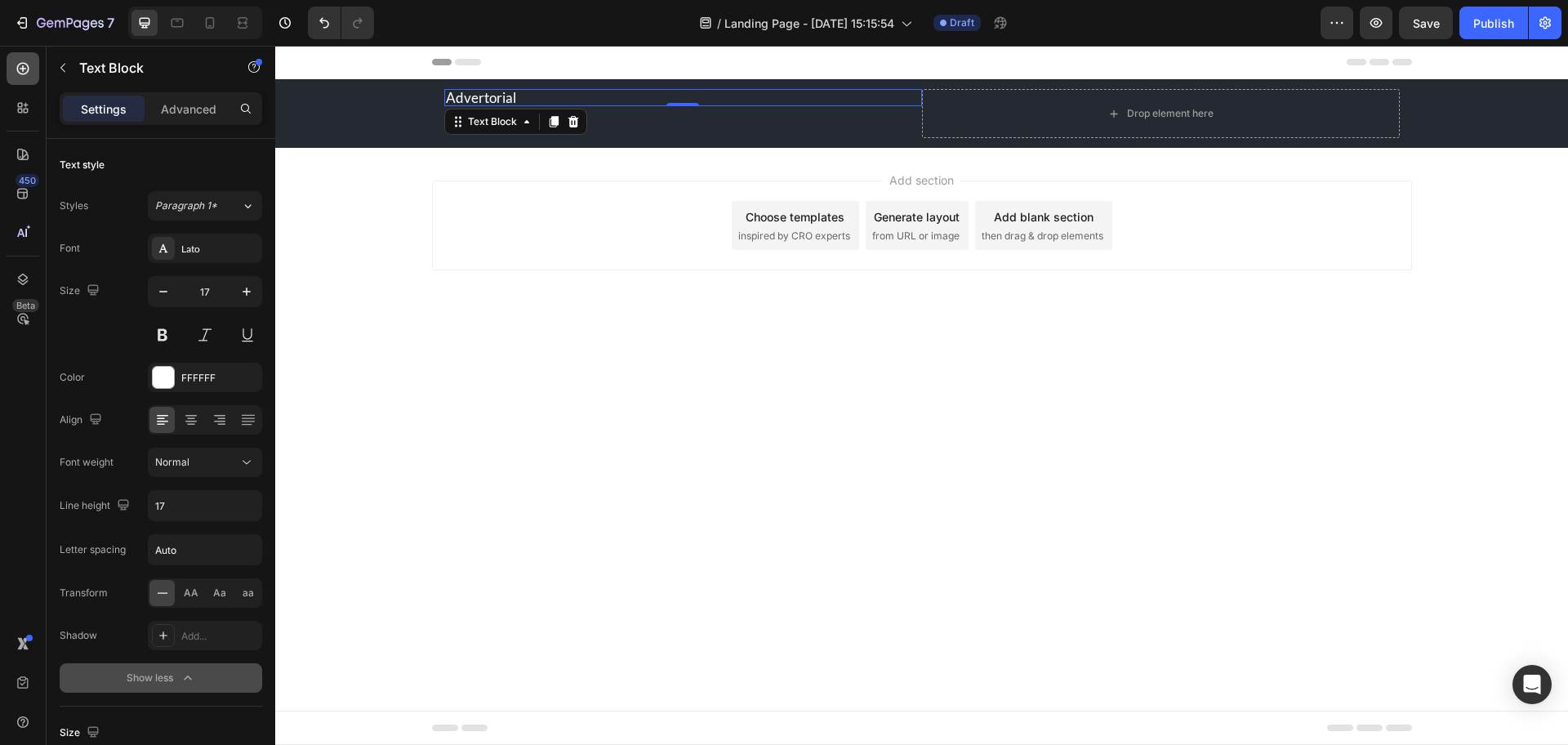
click at [26, 73] on icon at bounding box center [23, 69] width 12 height 12
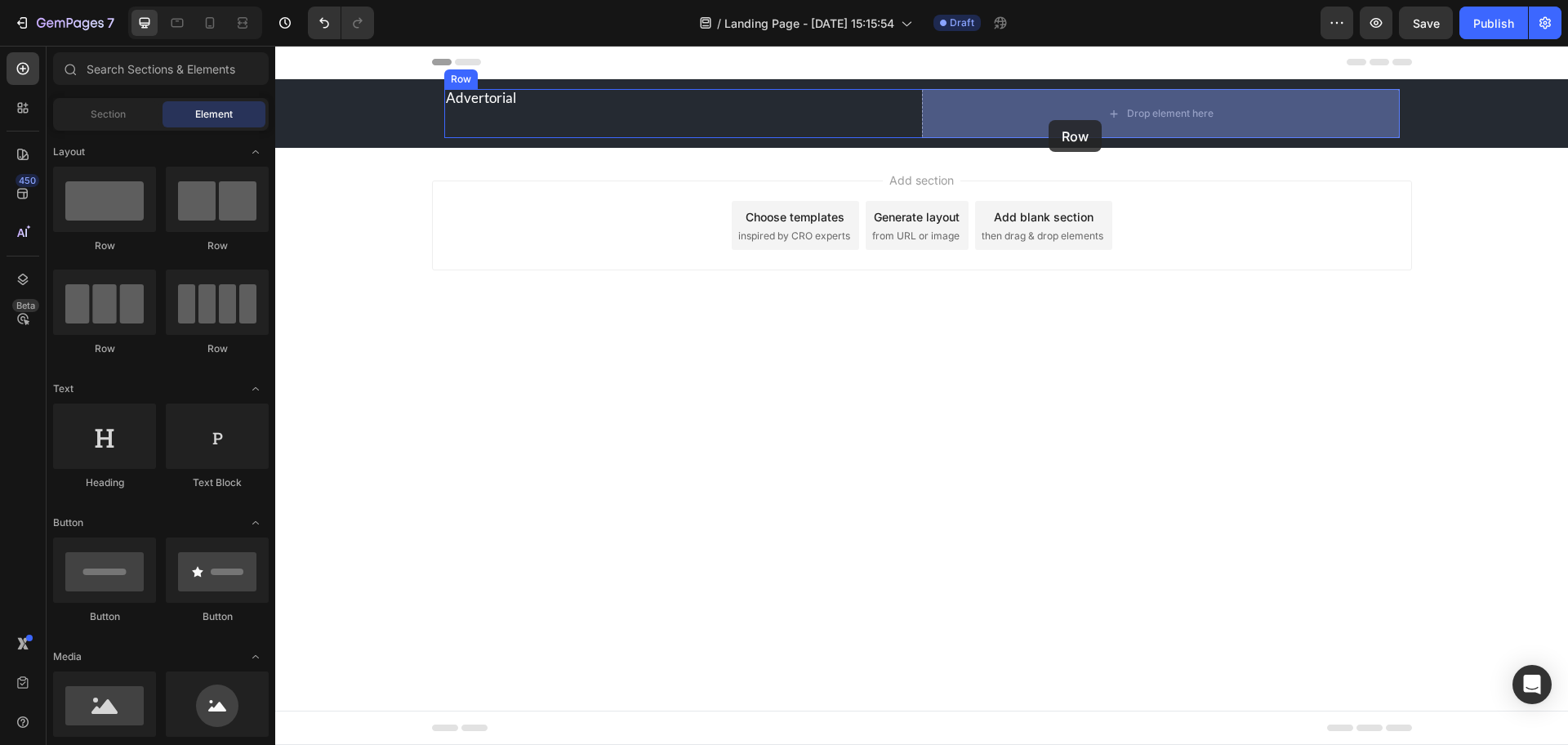
drag, startPoint x: 511, startPoint y: 256, endPoint x: 1049, endPoint y: 120, distance: 554.9
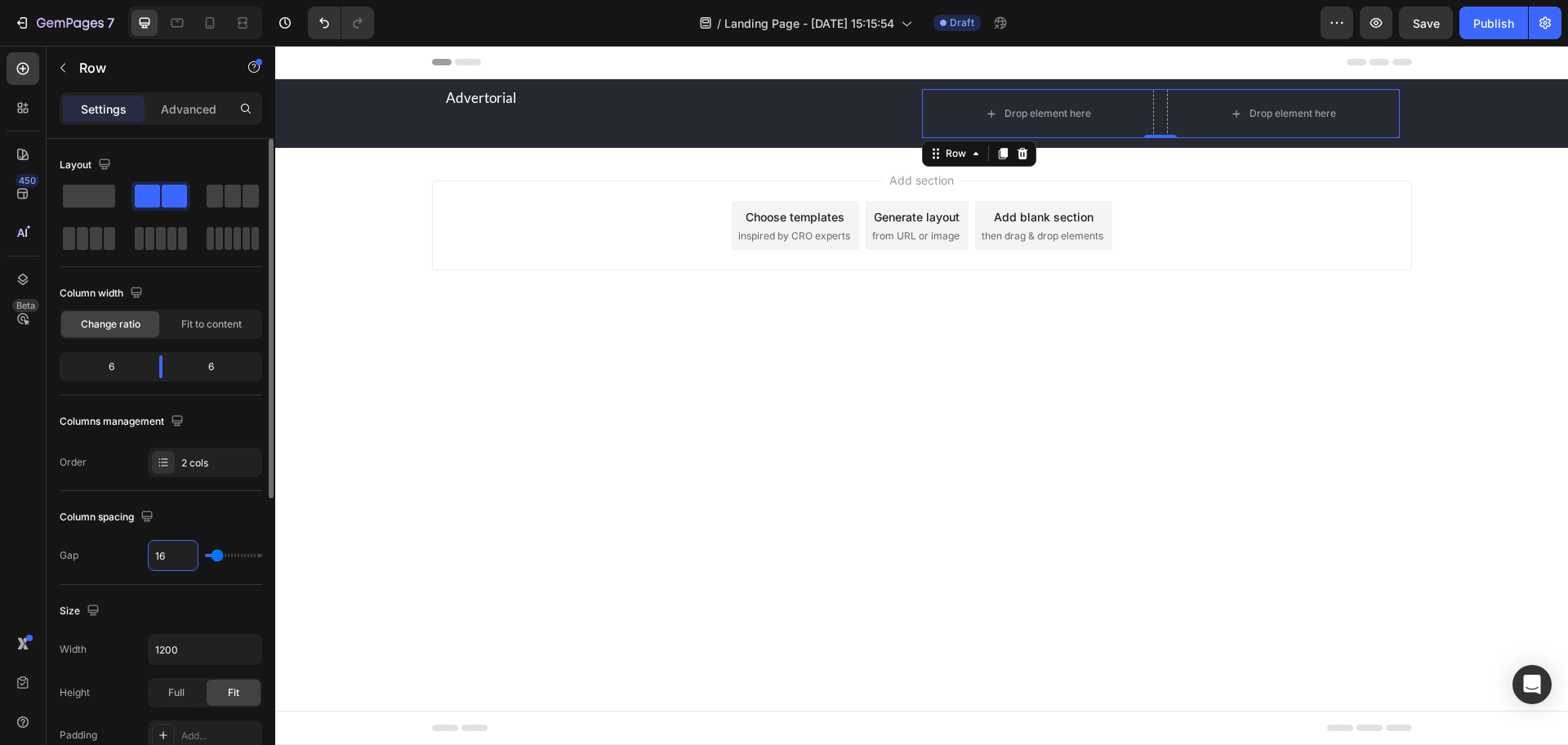
click at [171, 552] on input "16" at bounding box center [173, 556] width 49 height 29
type input "1"
type input "13"
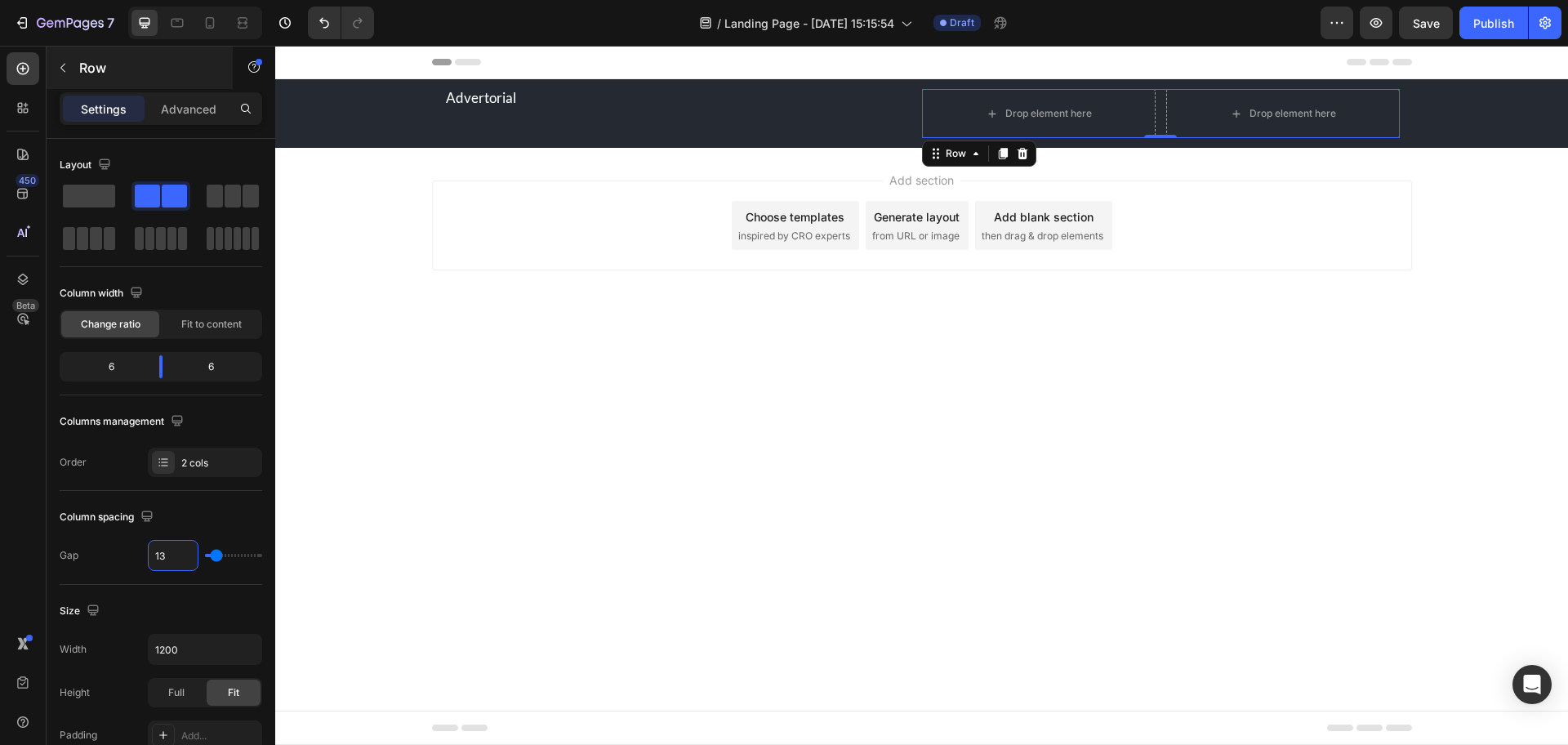
type input "13"
click at [19, 59] on div at bounding box center [23, 68] width 33 height 33
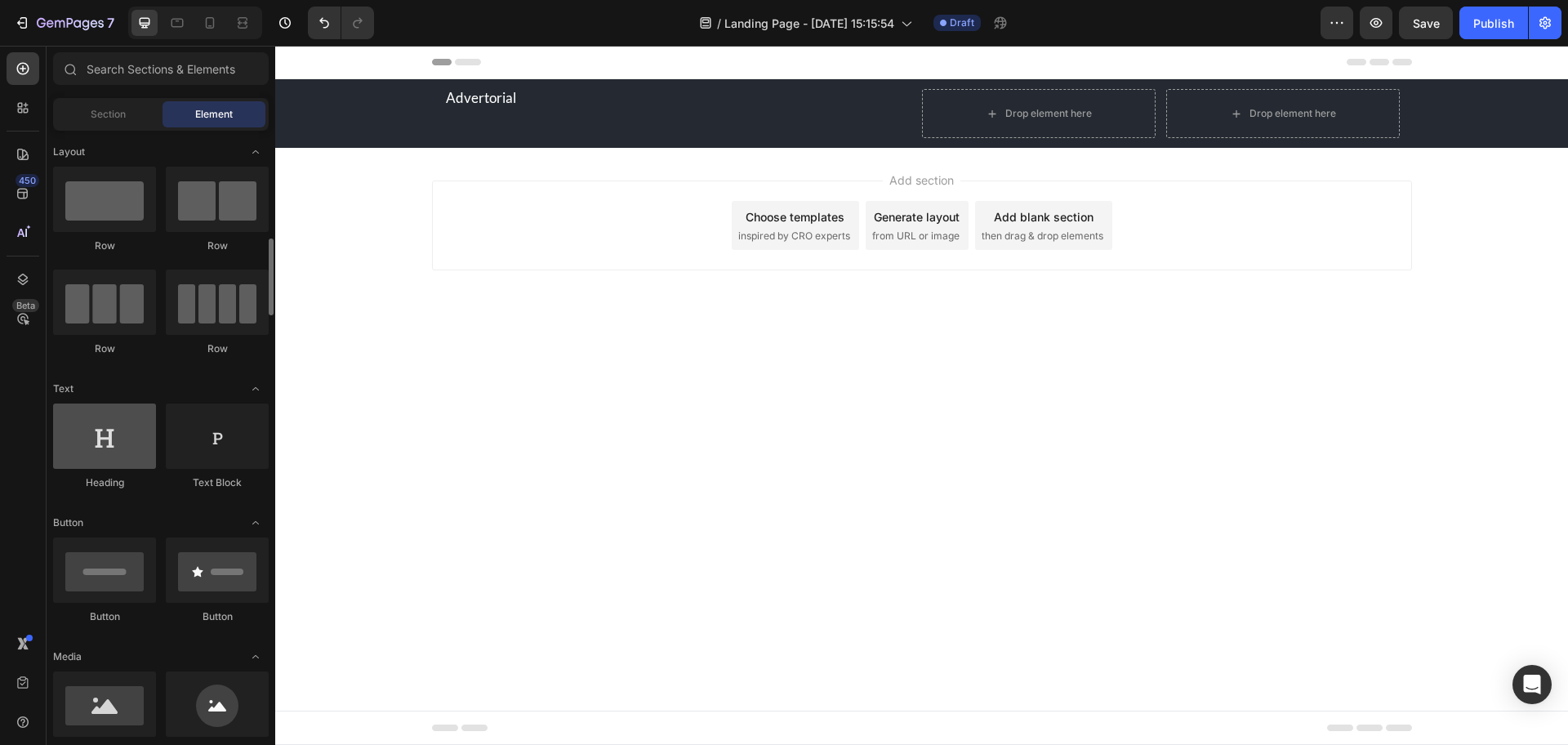
scroll to position [215, 0]
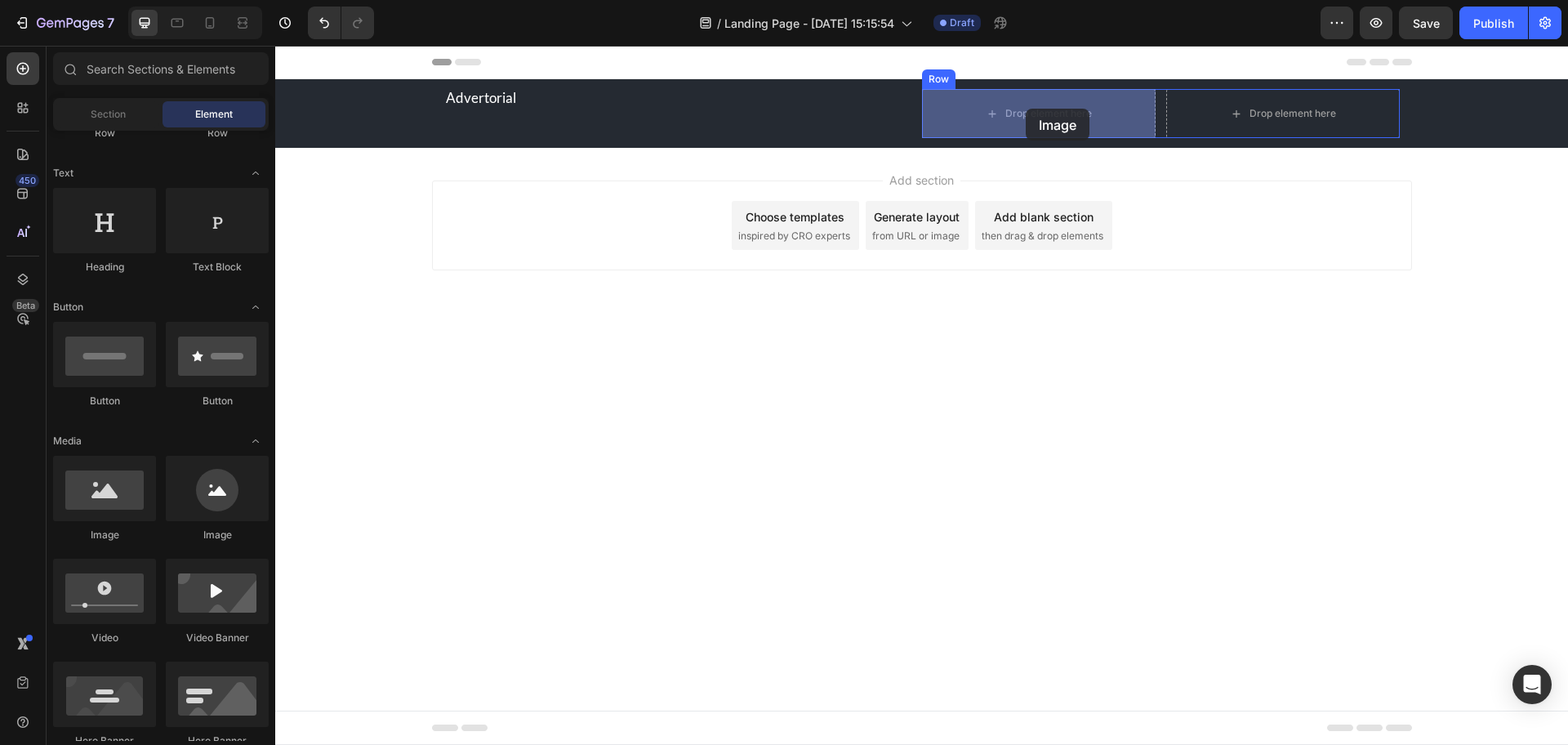
drag, startPoint x: 369, startPoint y: 540, endPoint x: 1026, endPoint y: 109, distance: 785.8
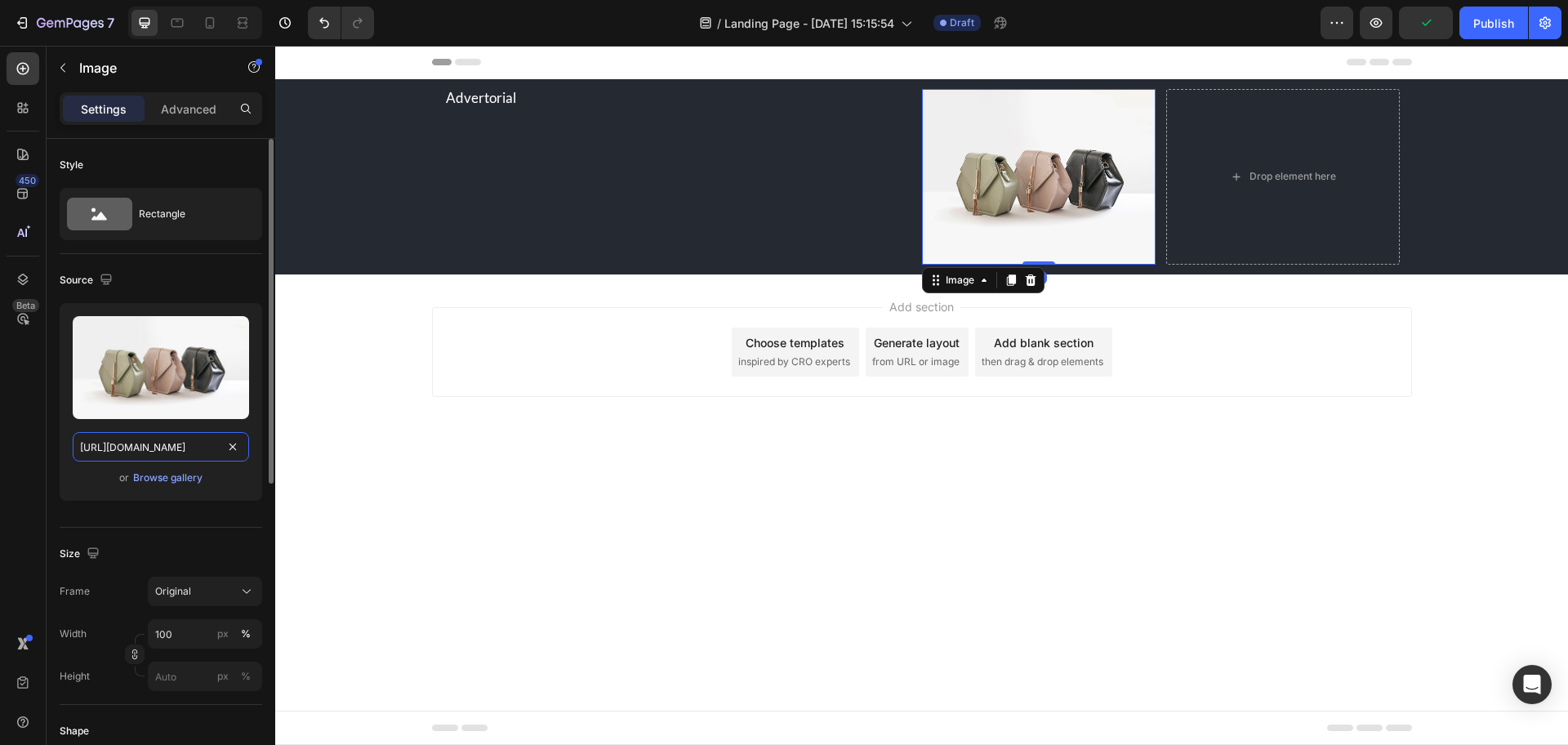
click at [149, 448] on input "[URL][DOMAIN_NAME]" at bounding box center [161, 447] width 176 height 29
paste input "[DOMAIN_NAME][URL][DOMAIN_NAME]"
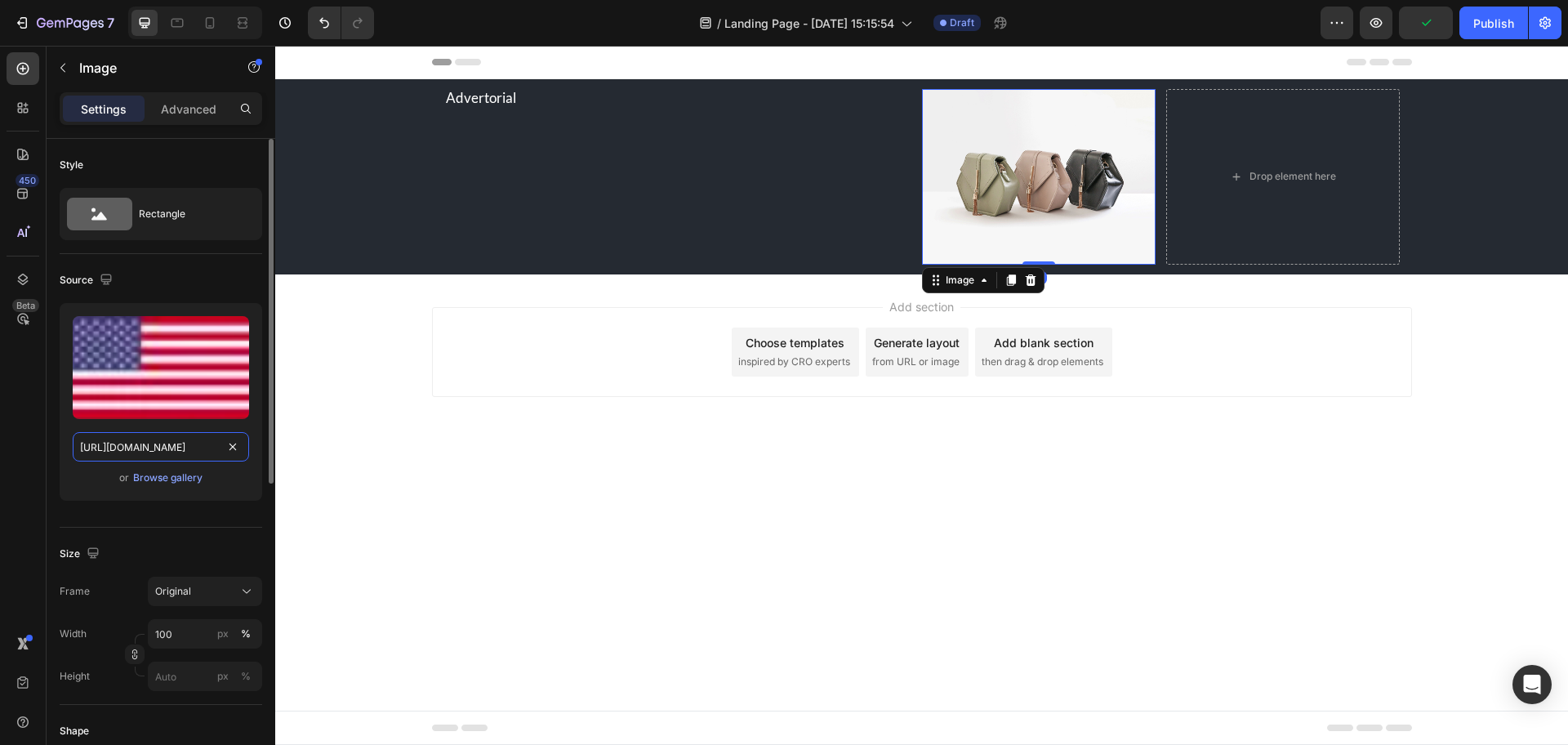
scroll to position [0, 244]
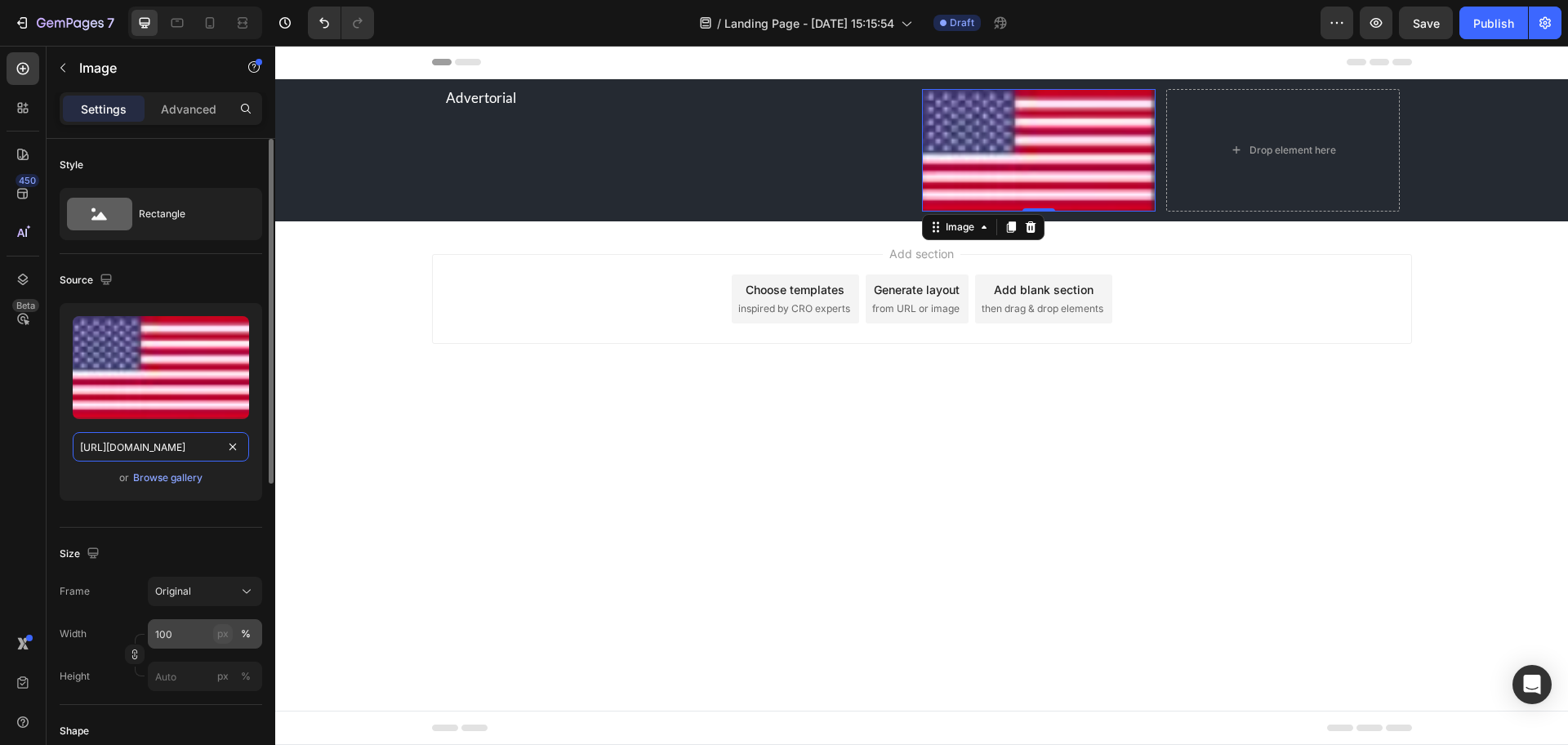
type input "[URL][DOMAIN_NAME]"
click at [218, 639] on div "px" at bounding box center [222, 633] width 11 height 15
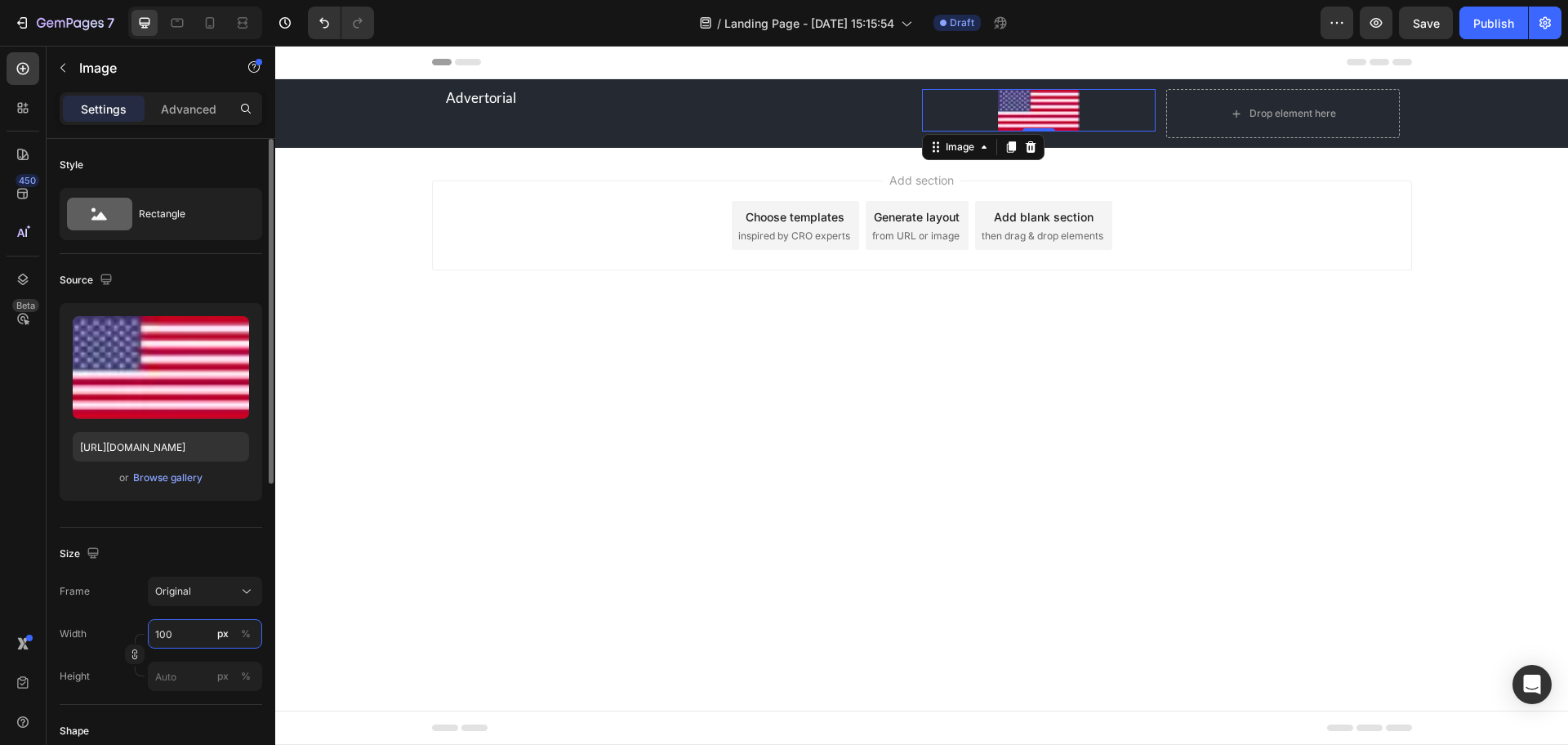
click at [197, 636] on input "100" at bounding box center [205, 634] width 114 height 29
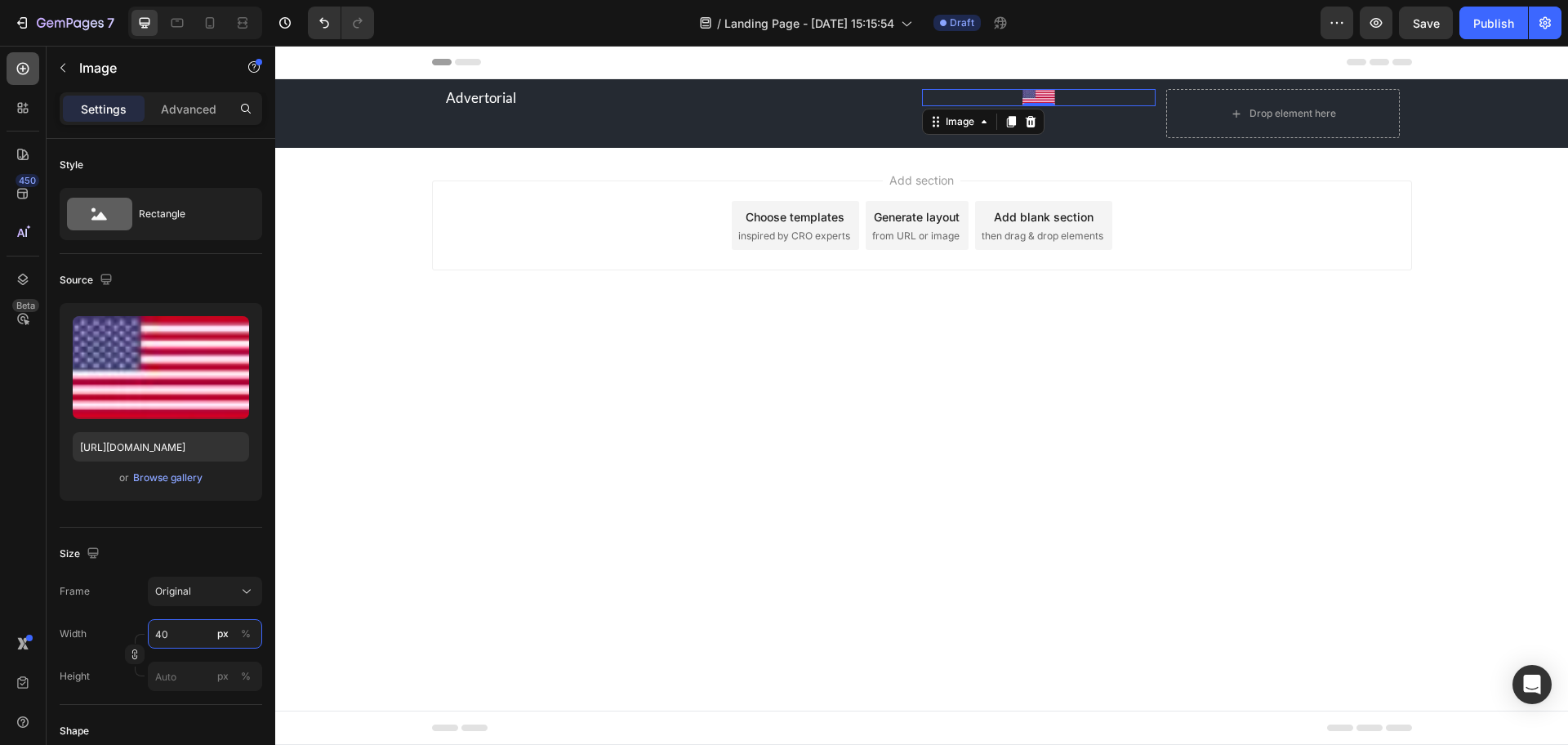
type input "40"
click at [22, 78] on div at bounding box center [23, 68] width 33 height 33
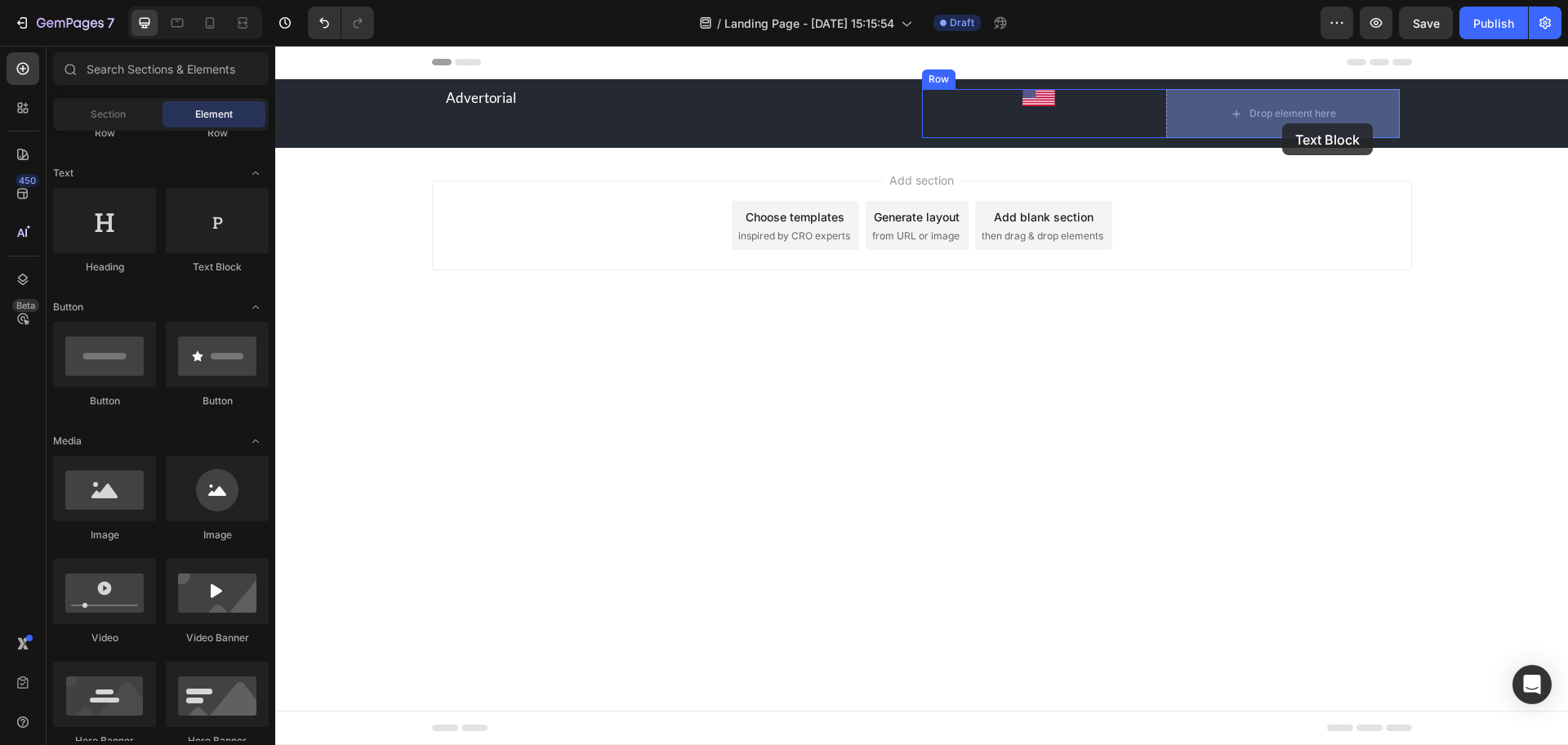
drag, startPoint x: 467, startPoint y: 258, endPoint x: 1291, endPoint y: 124, distance: 834.8
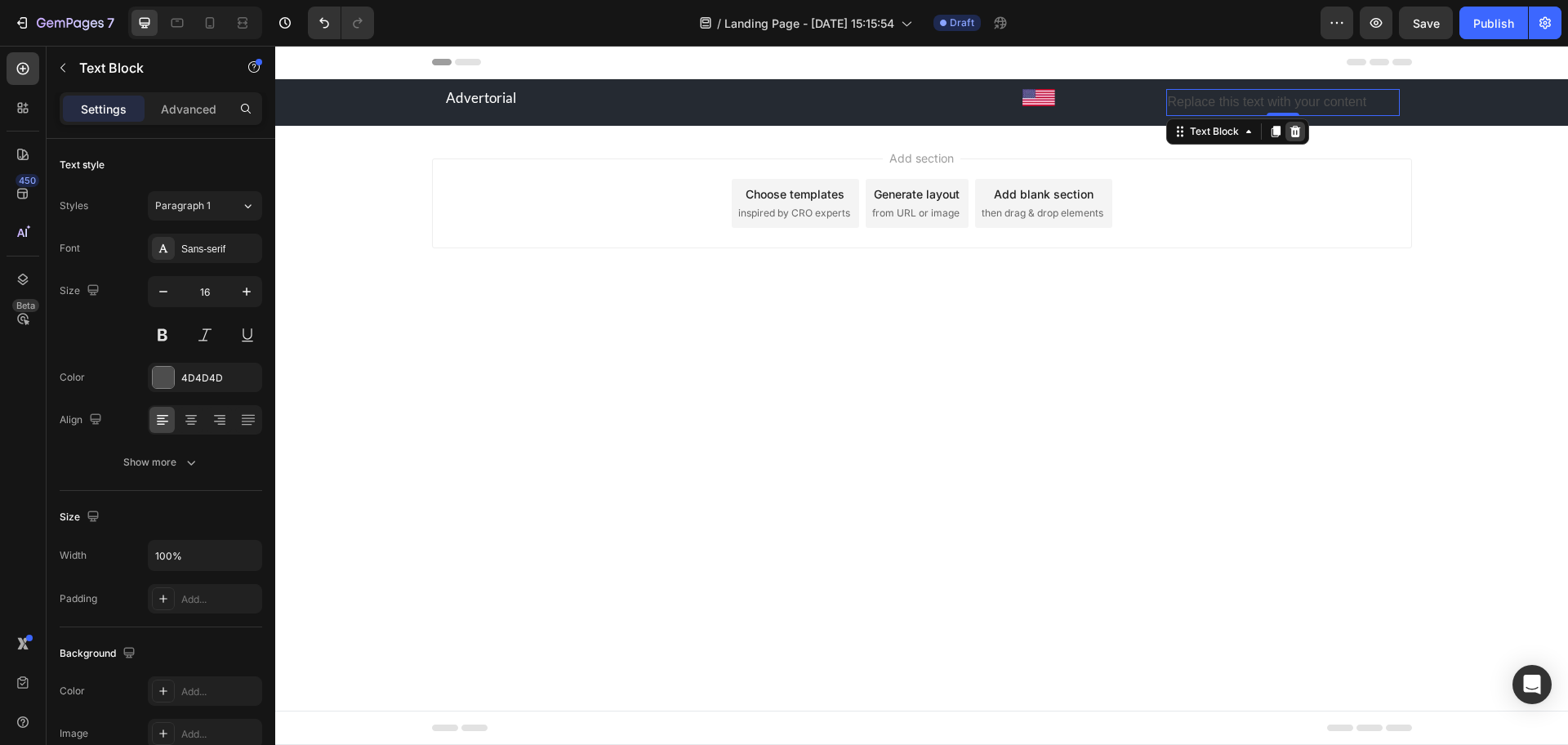
click at [1289, 138] on icon at bounding box center [1295, 131] width 13 height 13
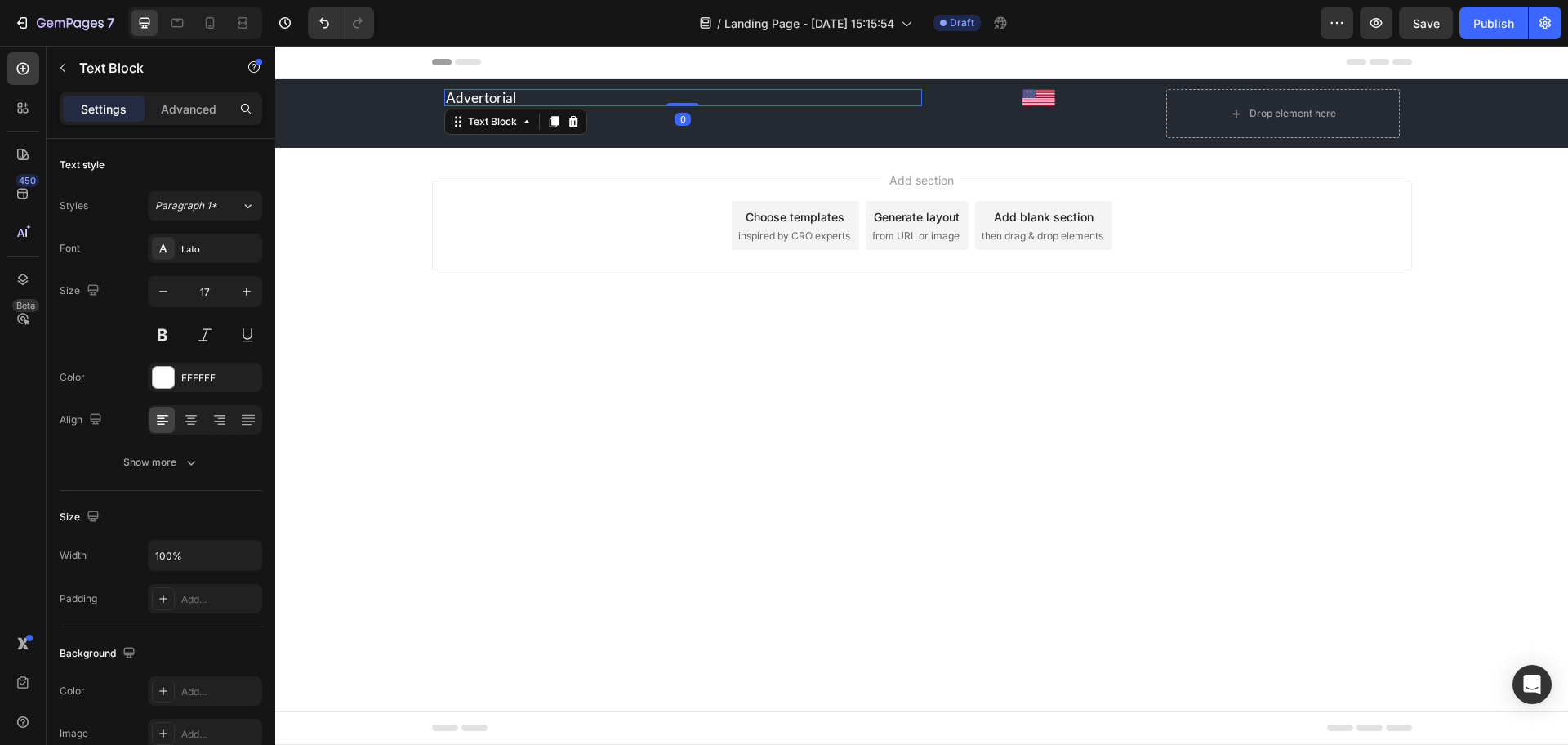
click at [482, 101] on p "Advertorial" at bounding box center [683, 98] width 475 height 14
click at [554, 119] on icon at bounding box center [554, 121] width 9 height 11
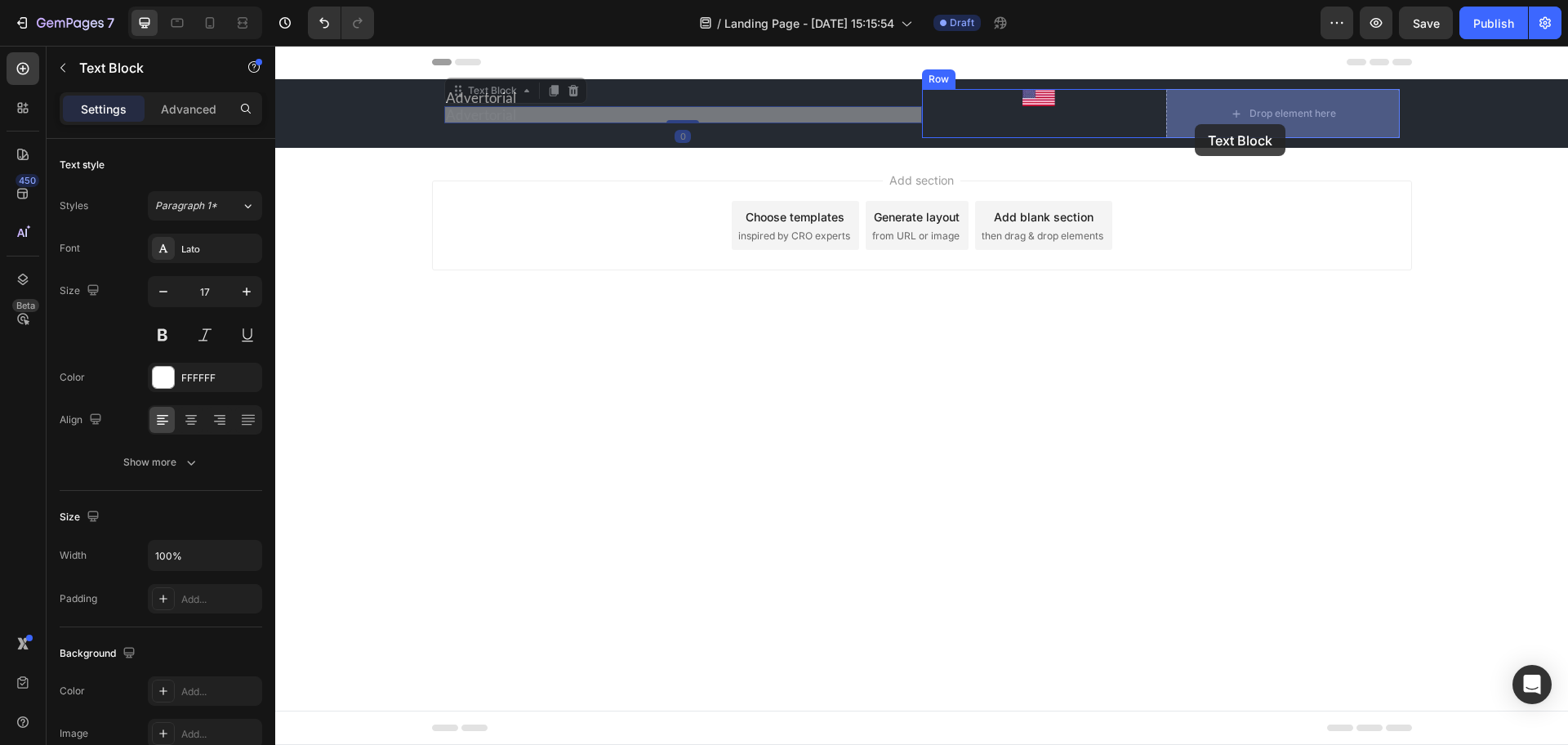
drag, startPoint x: 466, startPoint y: 92, endPoint x: 1240, endPoint y: 125, distance: 774.7
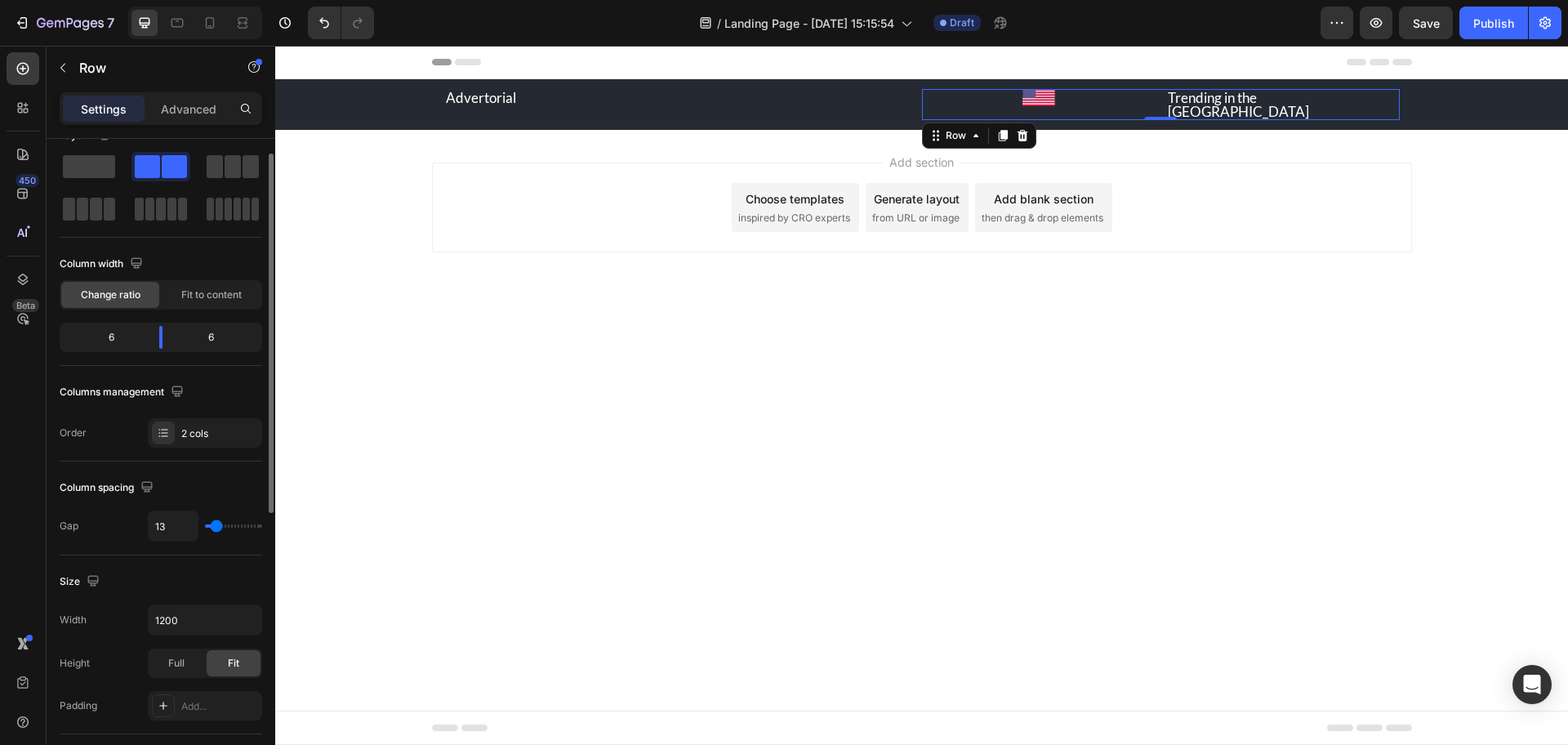
scroll to position [29, 0]
click at [209, 297] on span "Fit to content" at bounding box center [212, 295] width 61 height 15
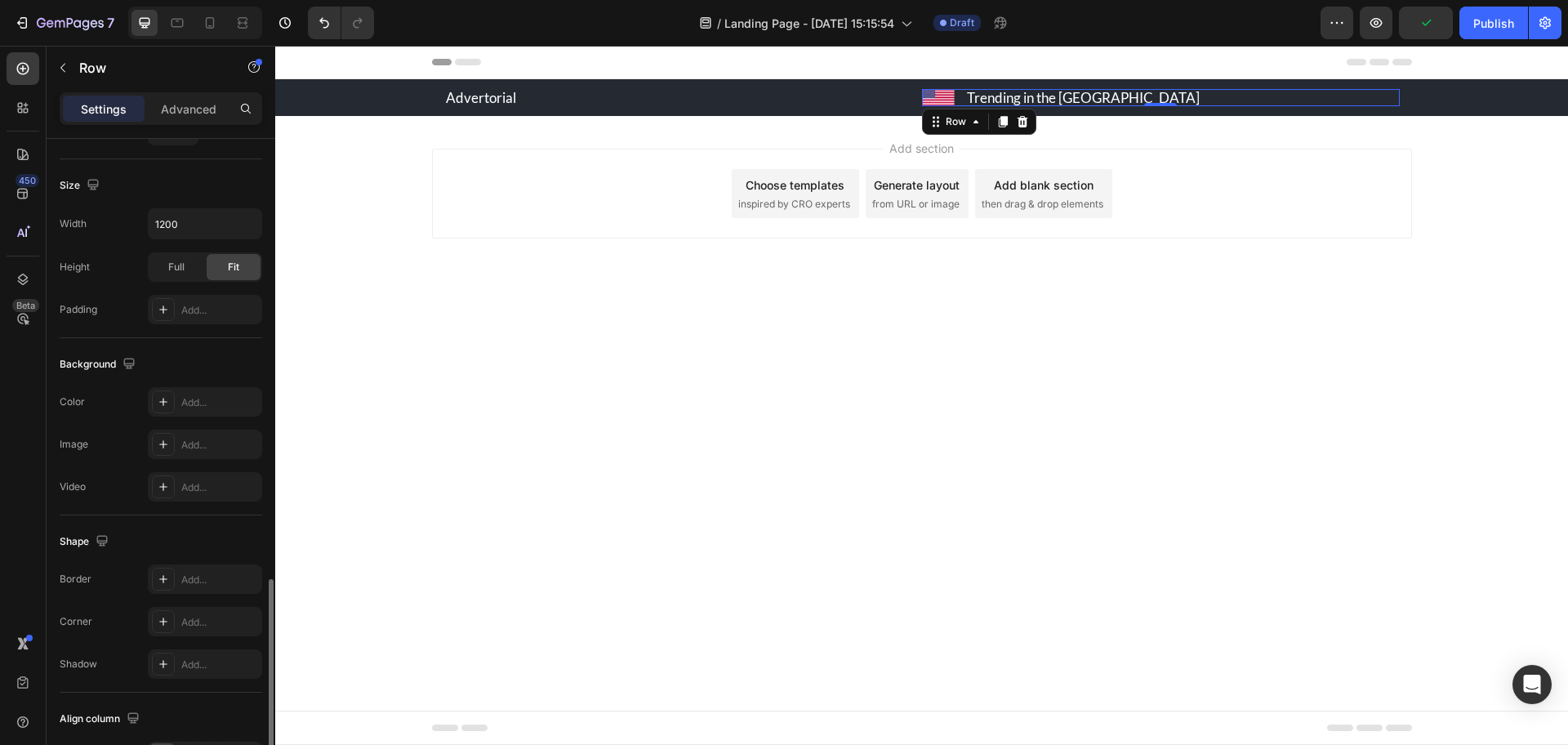
scroll to position [530, 0]
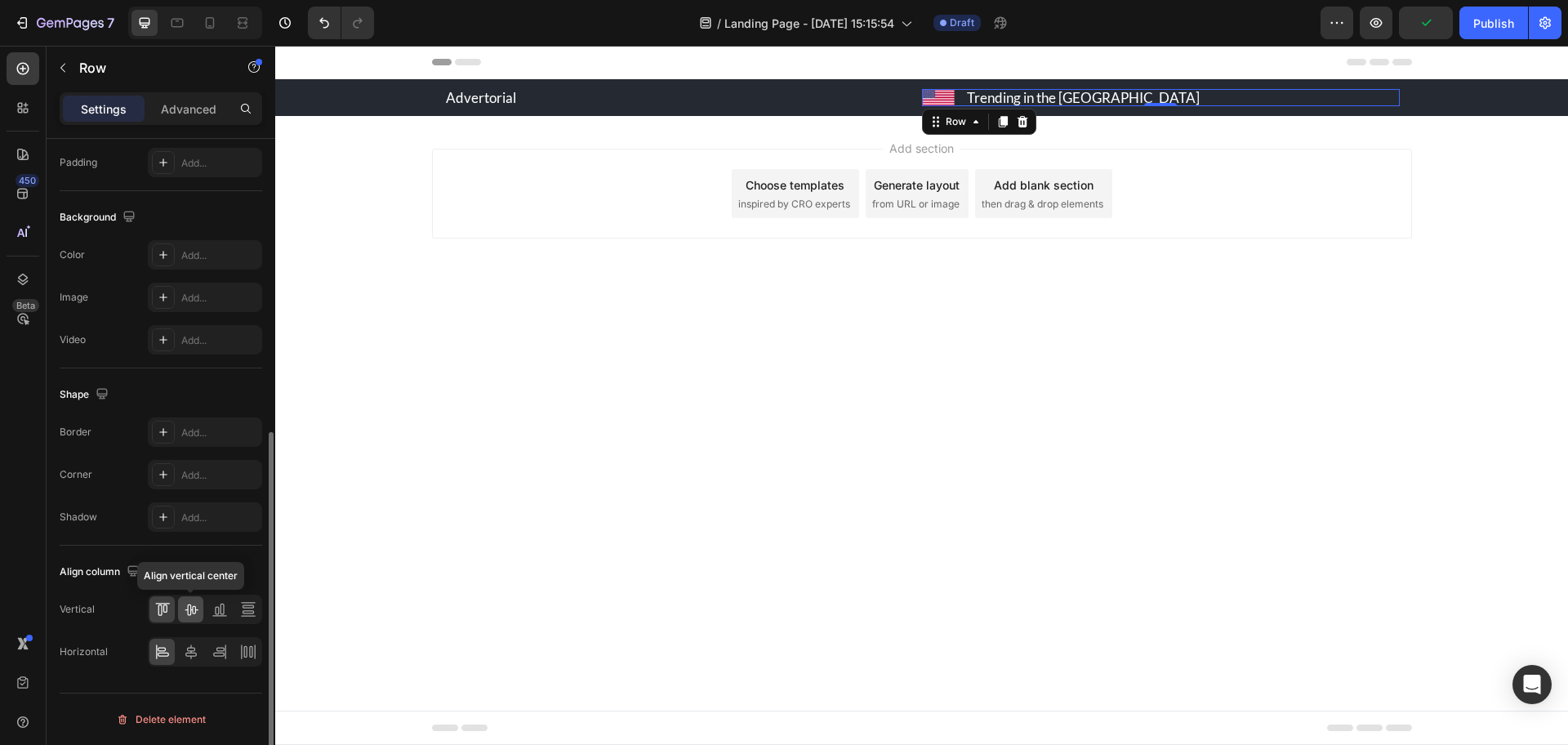
click at [195, 613] on icon at bounding box center [191, 609] width 16 height 16
click at [195, 665] on div at bounding box center [190, 652] width 25 height 26
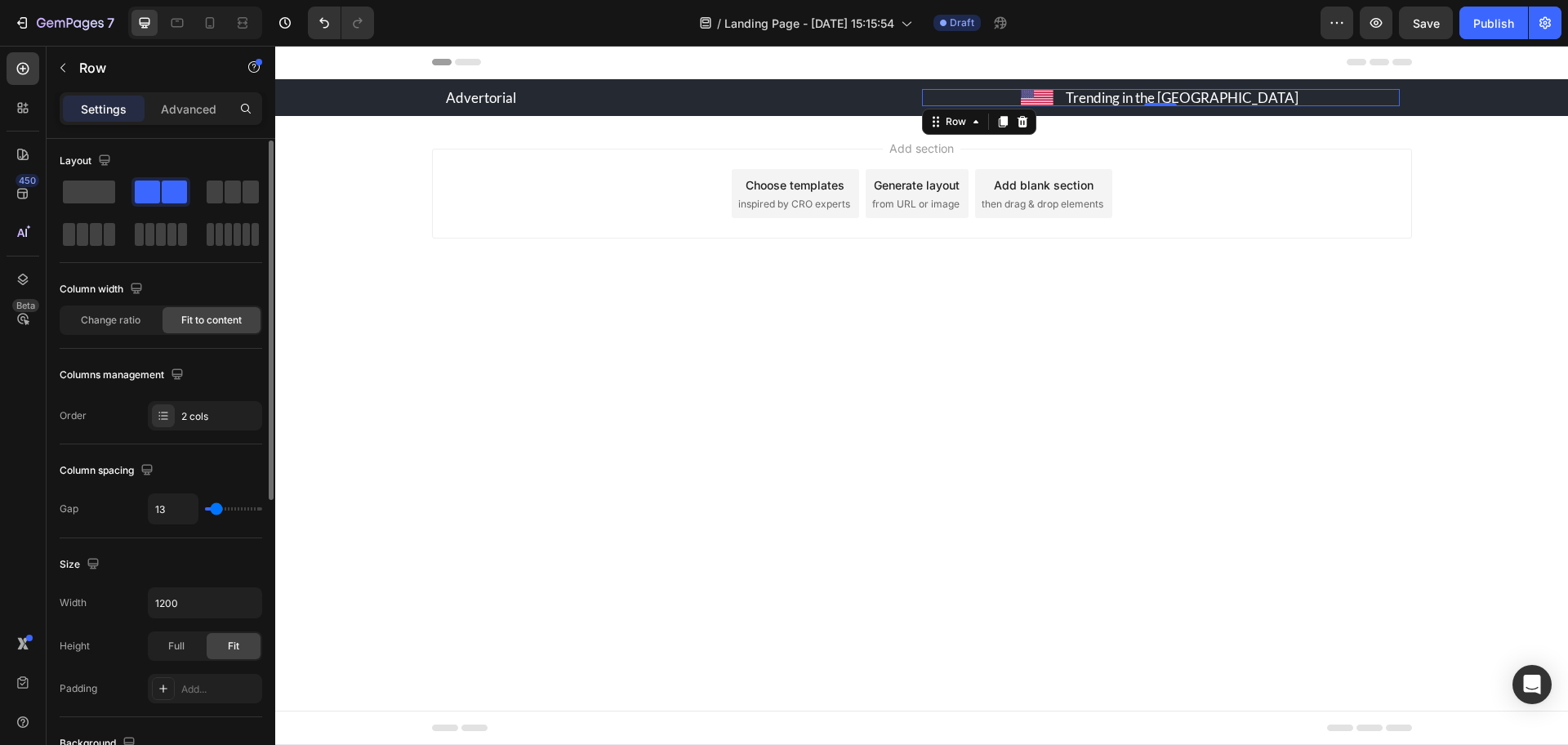
scroll to position [0, 0]
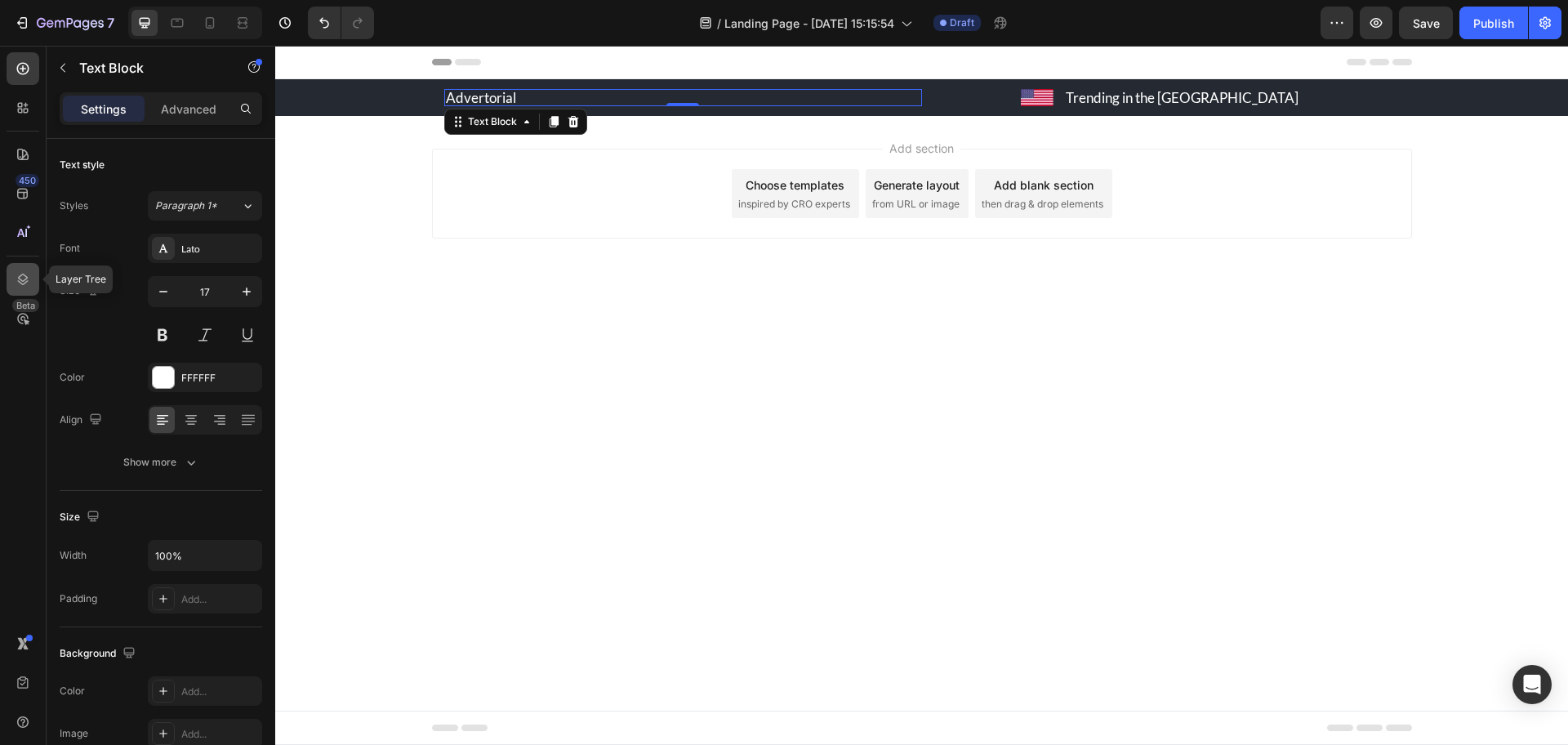
click at [22, 283] on icon at bounding box center [22, 279] width 16 height 16
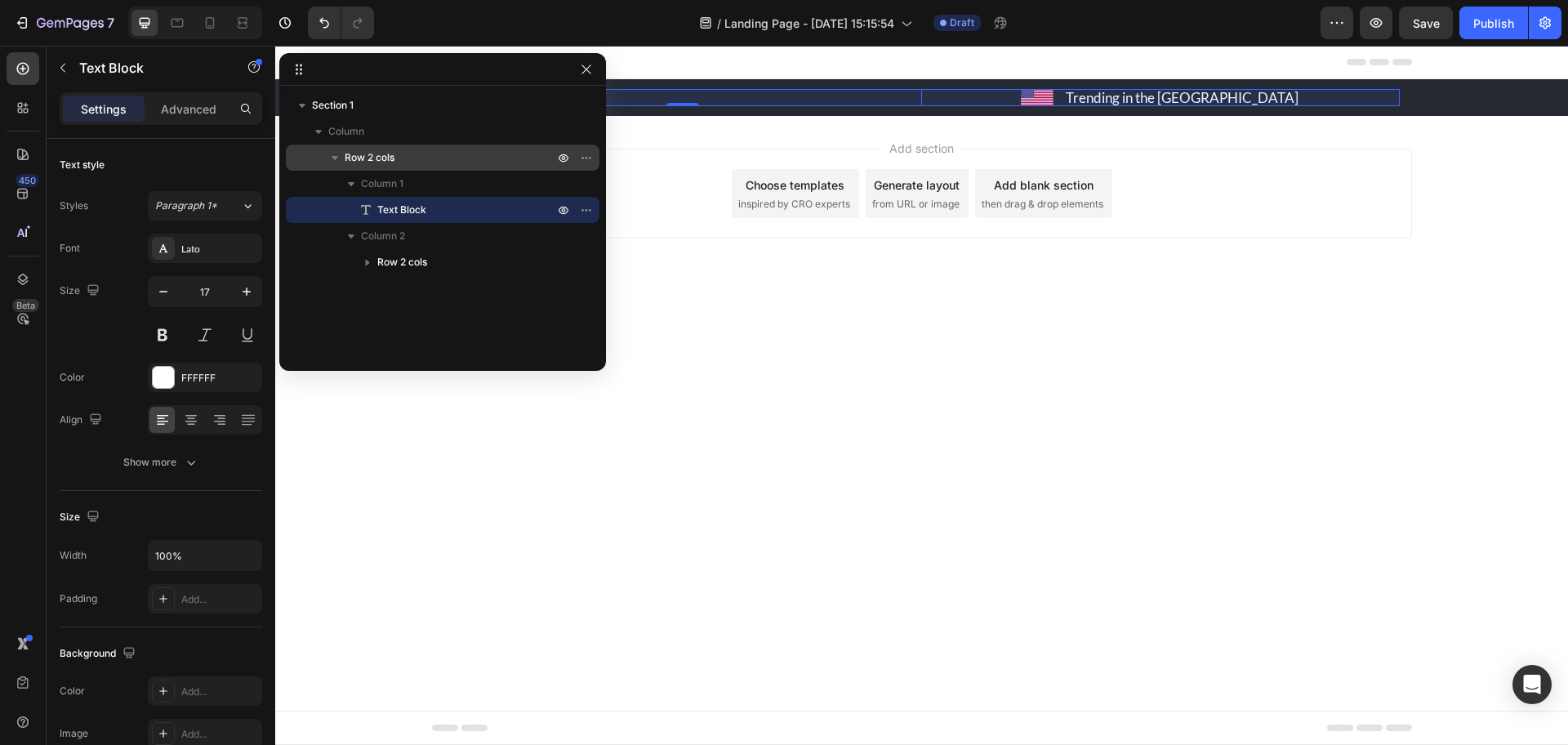
click at [457, 151] on p "Row 2 cols" at bounding box center [451, 157] width 213 height 16
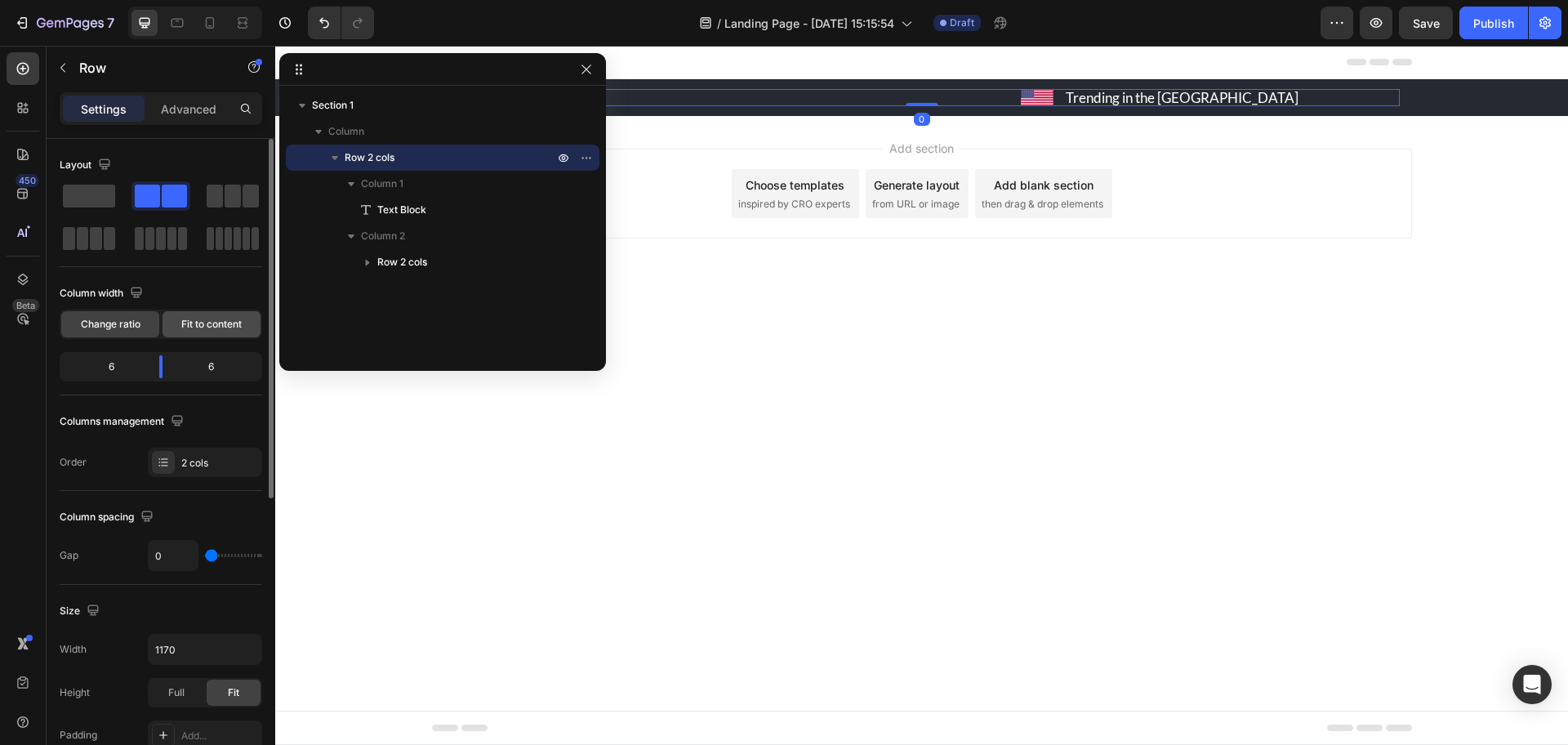
click at [213, 317] on span "Fit to content" at bounding box center [212, 324] width 61 height 15
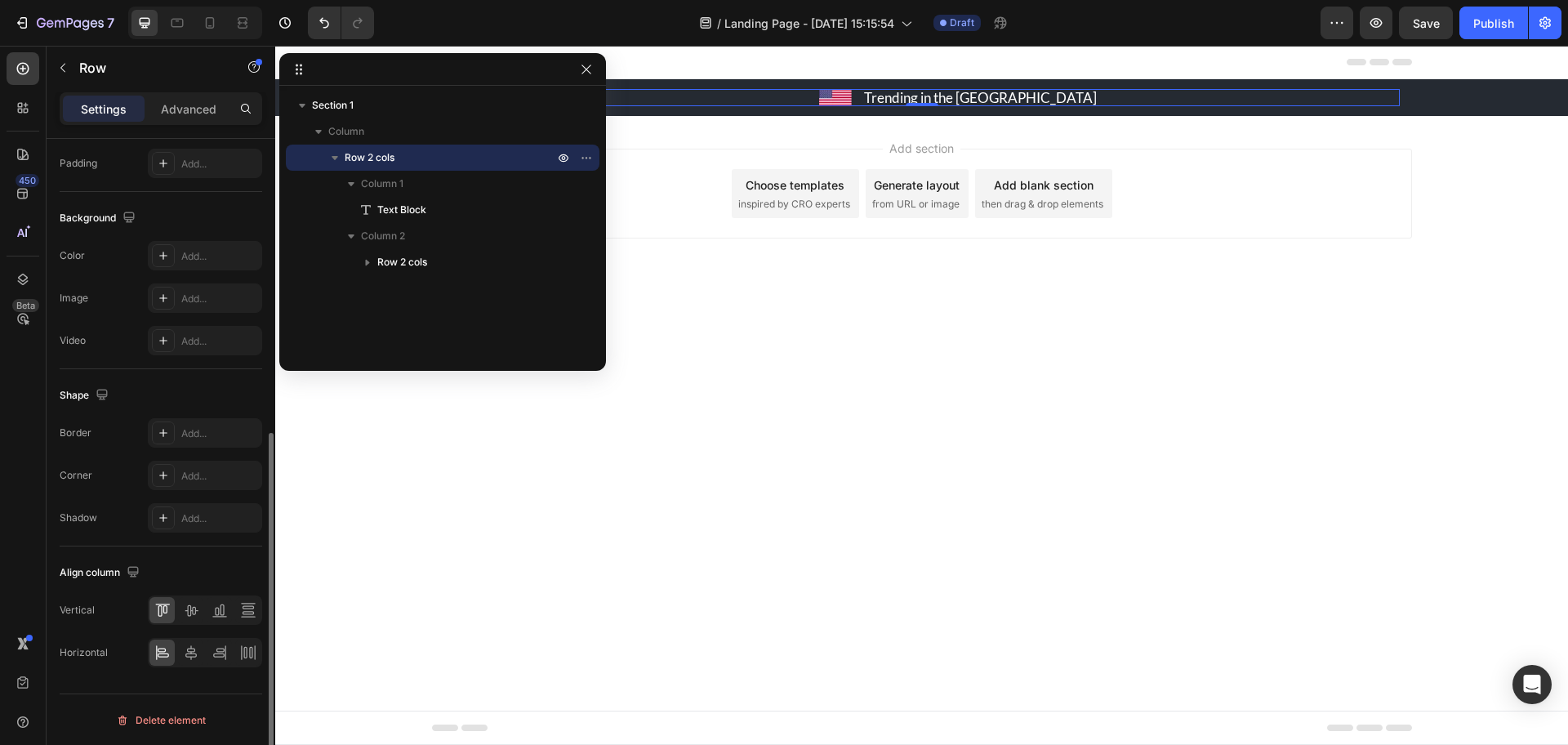
scroll to position [530, 0]
click at [190, 615] on icon at bounding box center [191, 609] width 16 height 16
click at [256, 654] on icon at bounding box center [248, 652] width 16 height 16
click at [590, 66] on icon "button" at bounding box center [586, 69] width 9 height 9
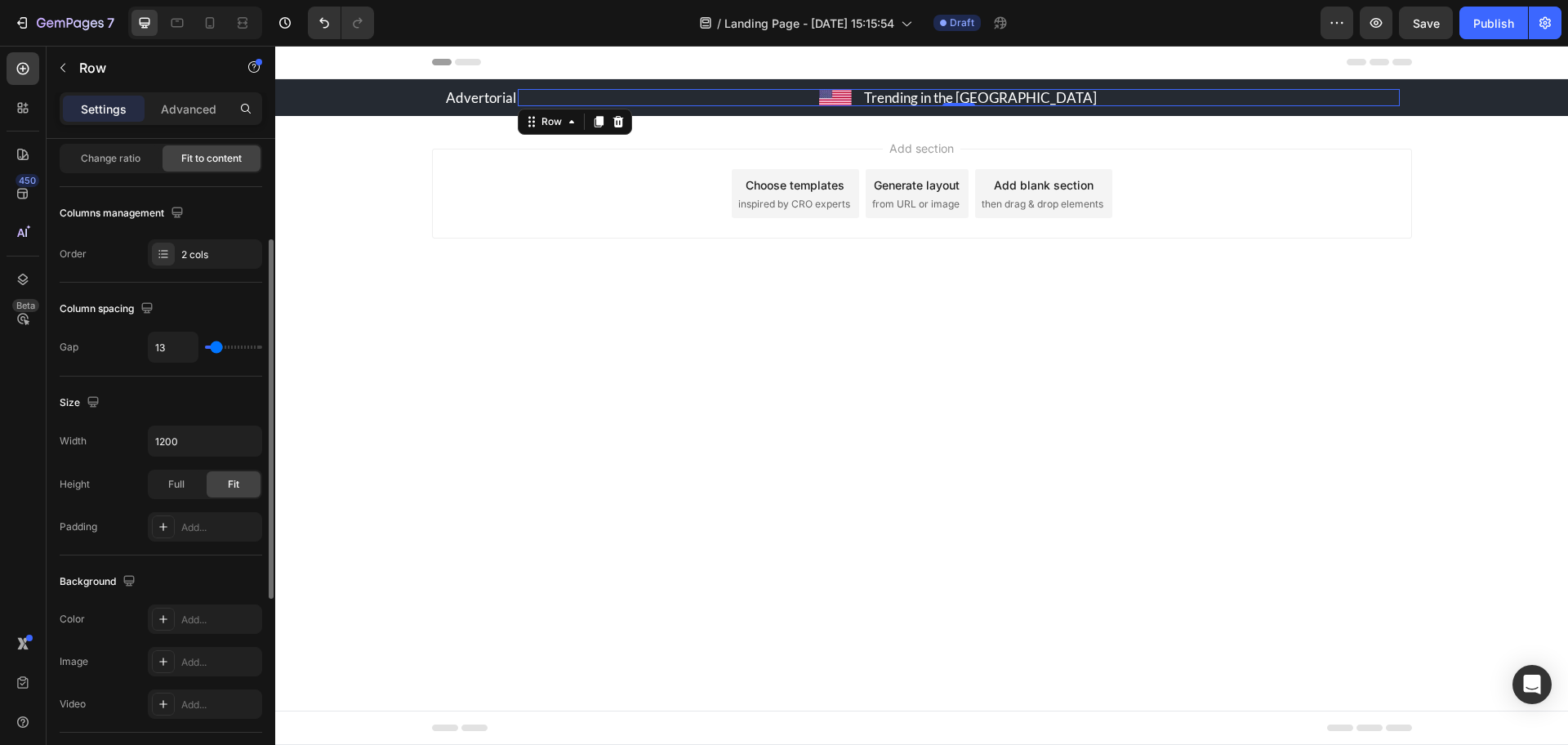
scroll to position [178, 0]
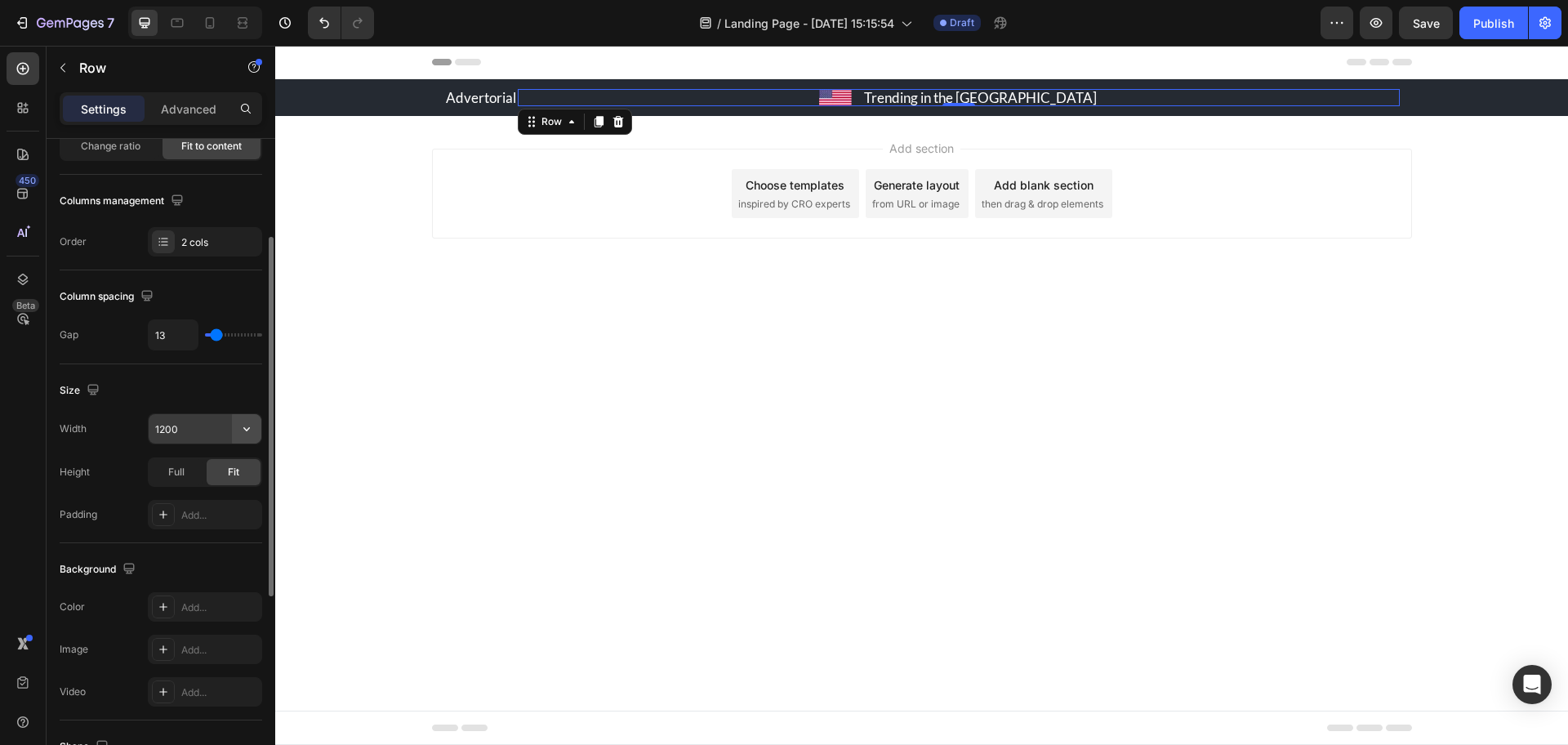
click at [249, 429] on icon "button" at bounding box center [246, 428] width 16 height 16
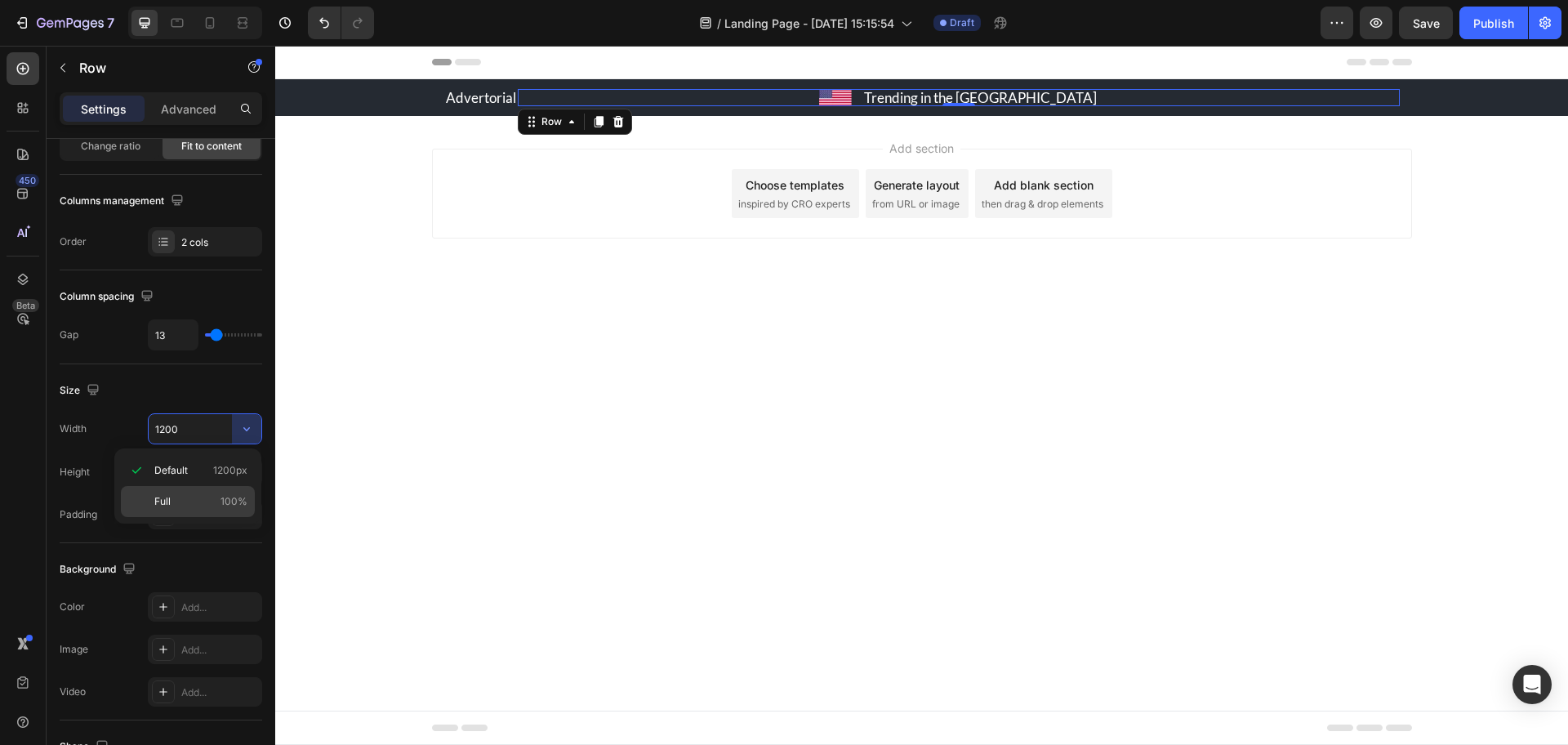
click at [214, 500] on p "Full 100%" at bounding box center [201, 501] width 93 height 15
type input "100%"
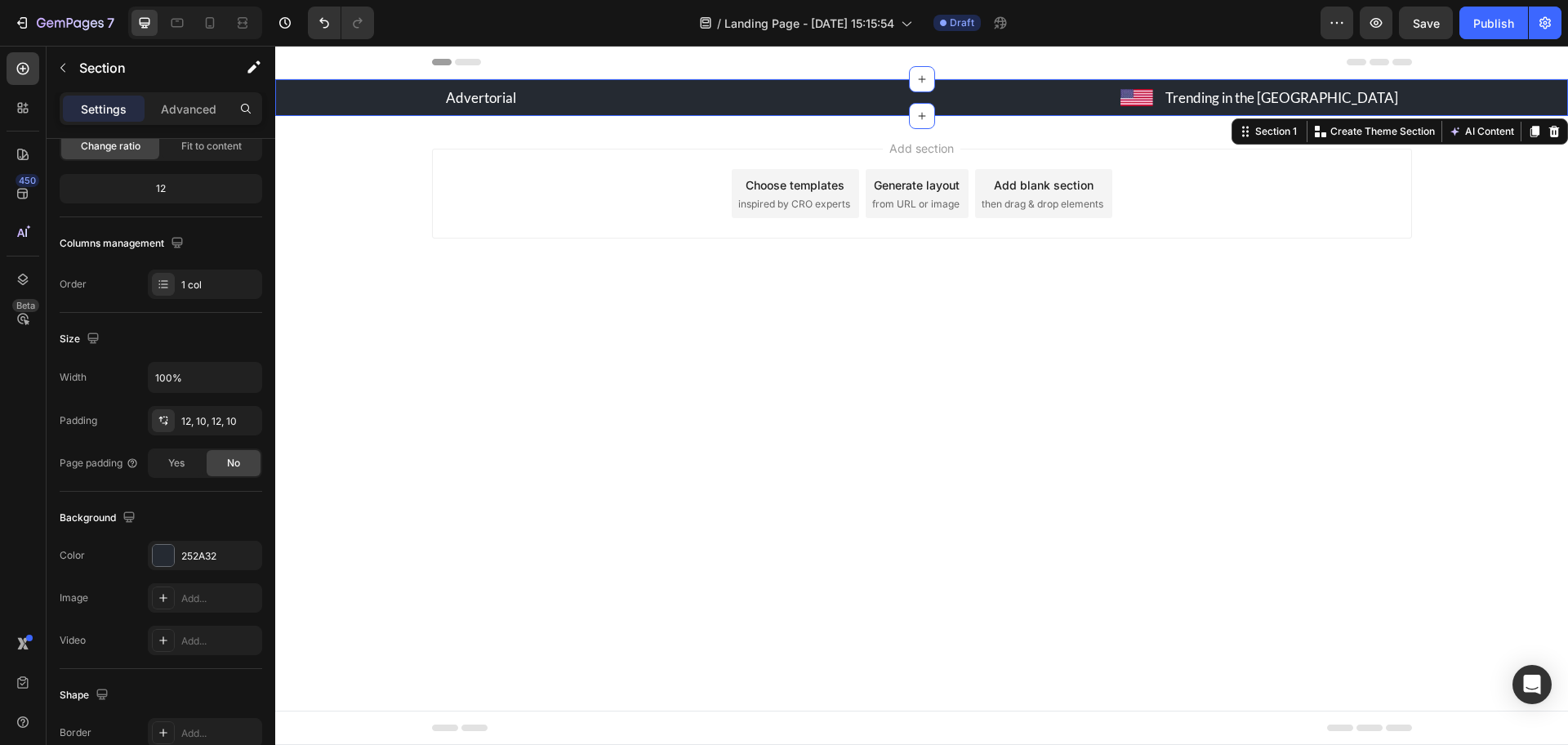
scroll to position [0, 0]
